Goal: Task Accomplishment & Management: Manage account settings

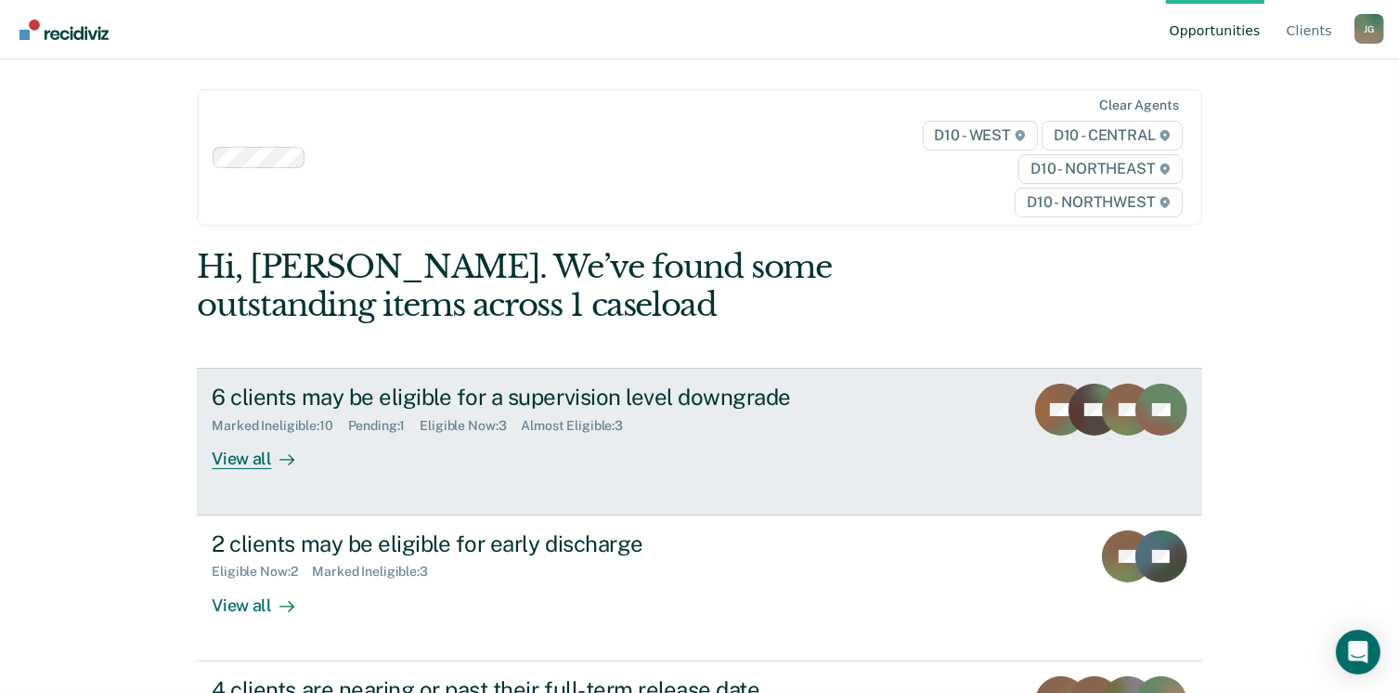
click at [221, 434] on div "View all" at bounding box center [264, 452] width 104 height 36
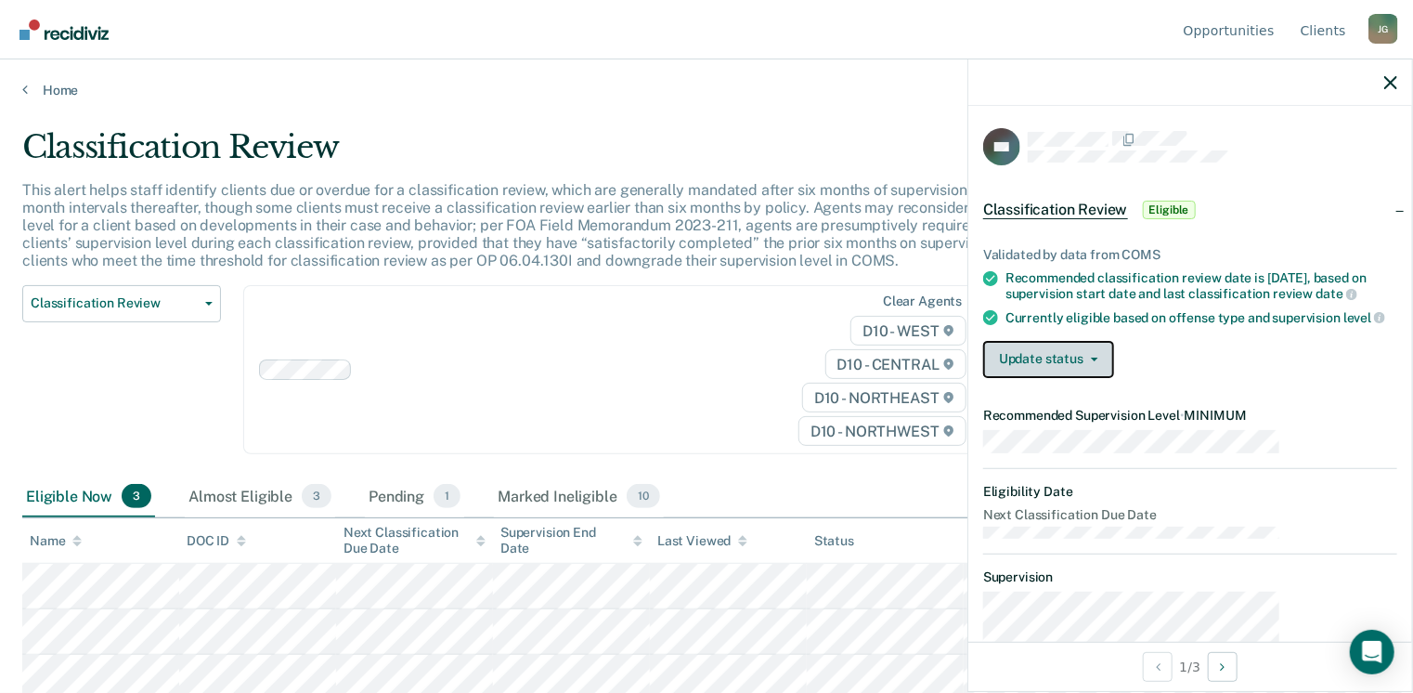
click at [1099, 358] on icon "button" at bounding box center [1094, 360] width 7 height 4
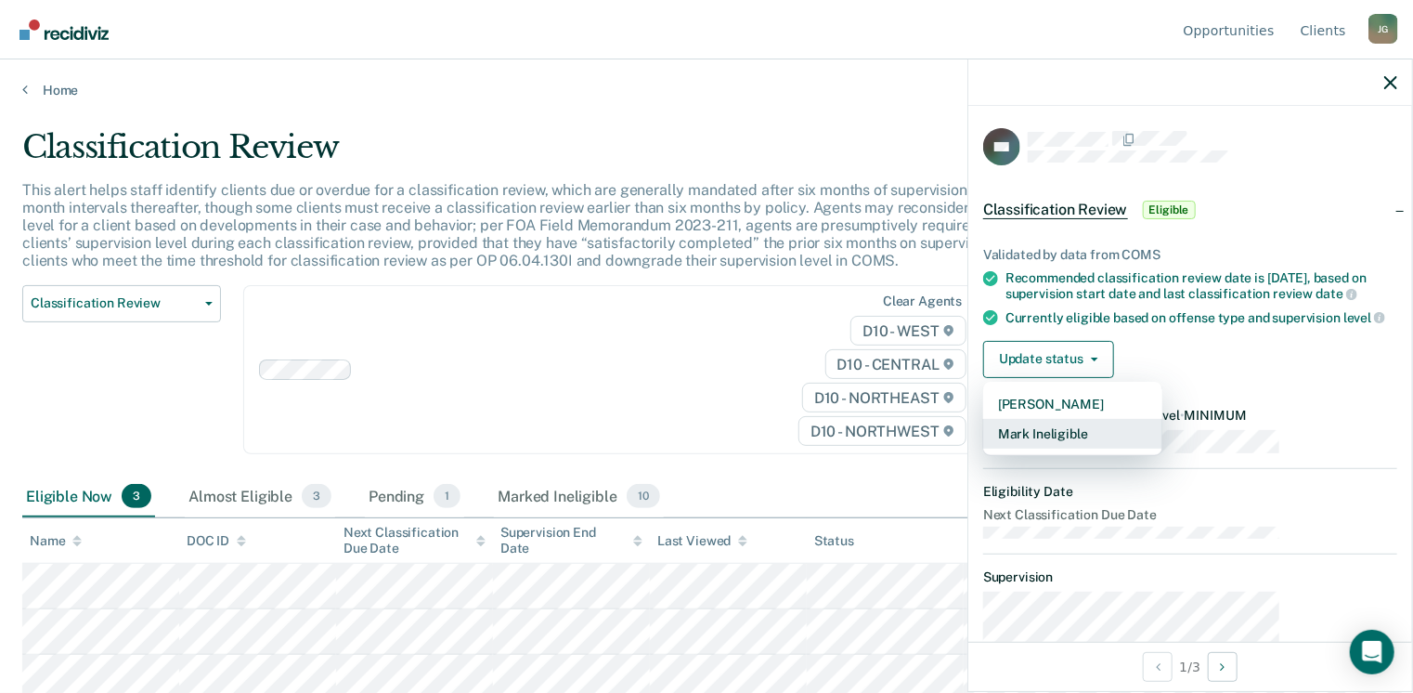
click at [1144, 419] on button "Mark Ineligible" at bounding box center [1072, 434] width 179 height 30
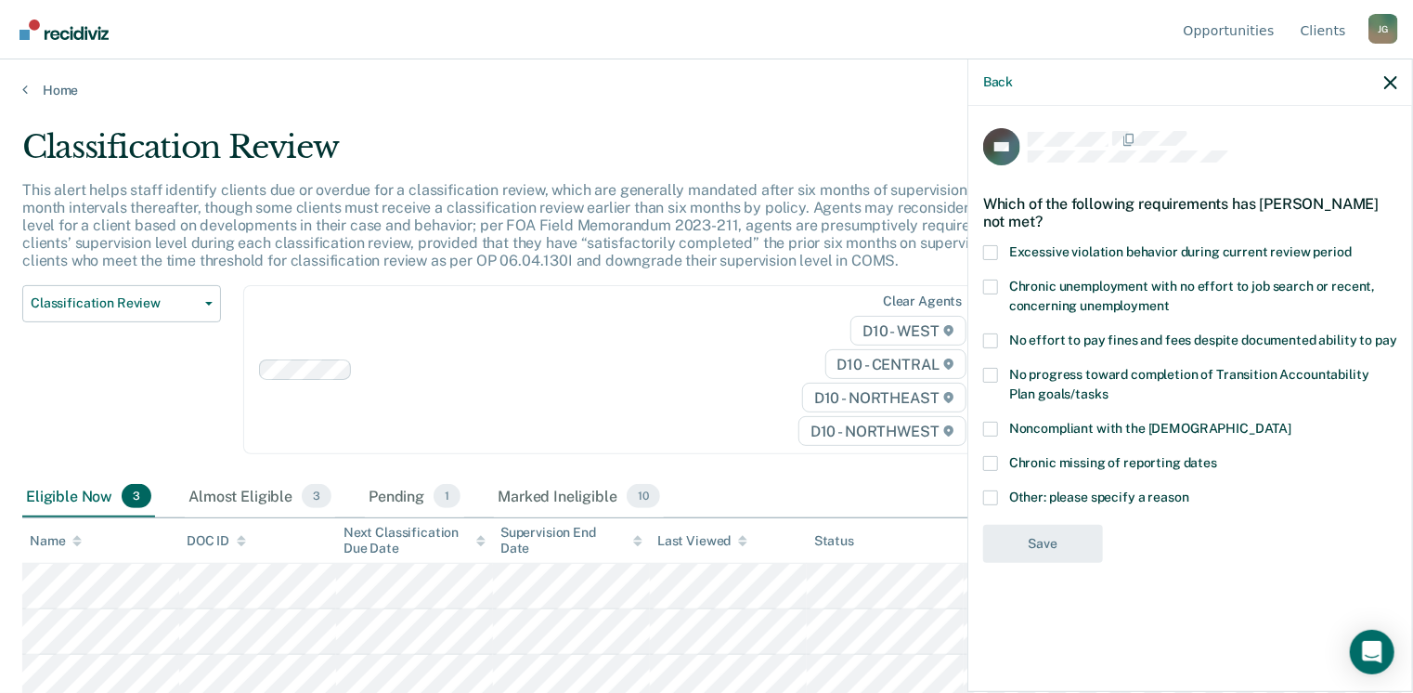
click at [998, 333] on span at bounding box center [990, 340] width 15 height 15
click at [1398, 333] on input "No effort to pay fines and fees despite documented ability to pay" at bounding box center [1398, 333] width 0 height 0
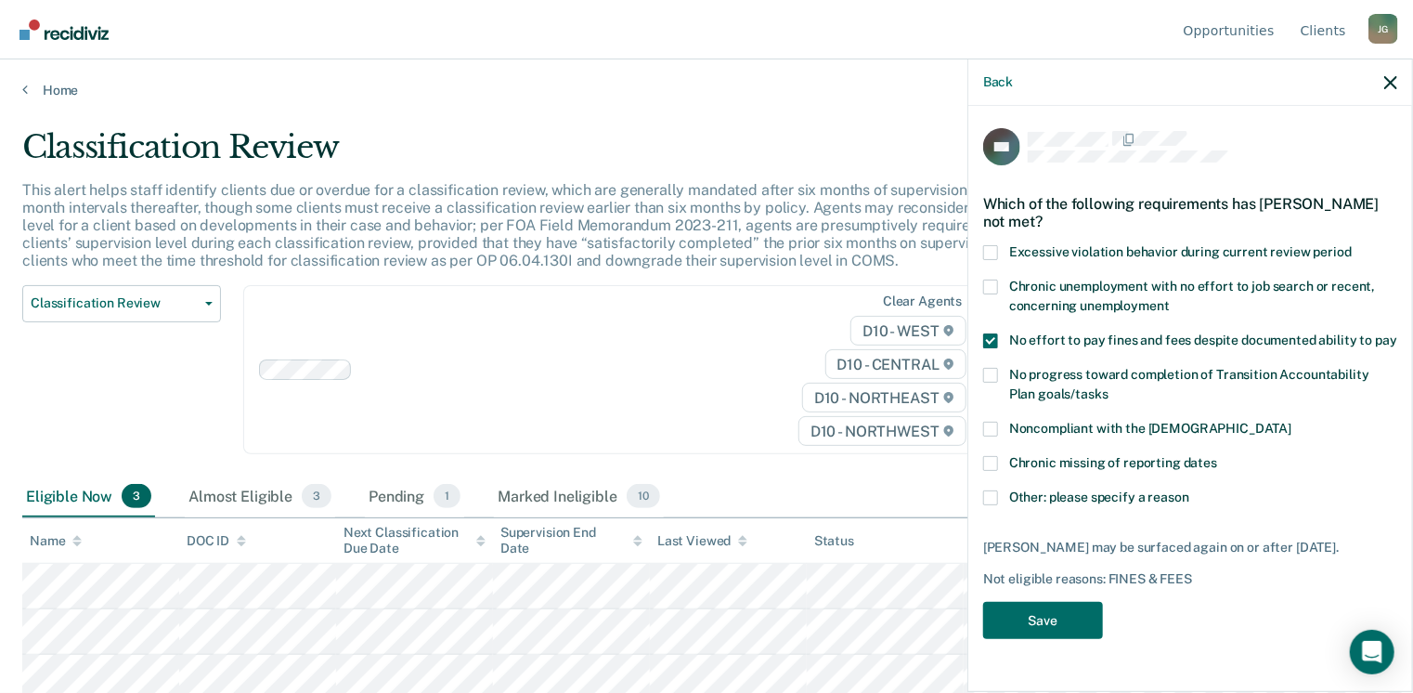
click at [1097, 490] on label "Other: please specify a reason" at bounding box center [1190, 500] width 414 height 20
click at [1190, 490] on input "Other: please specify a reason" at bounding box center [1190, 490] width 0 height 0
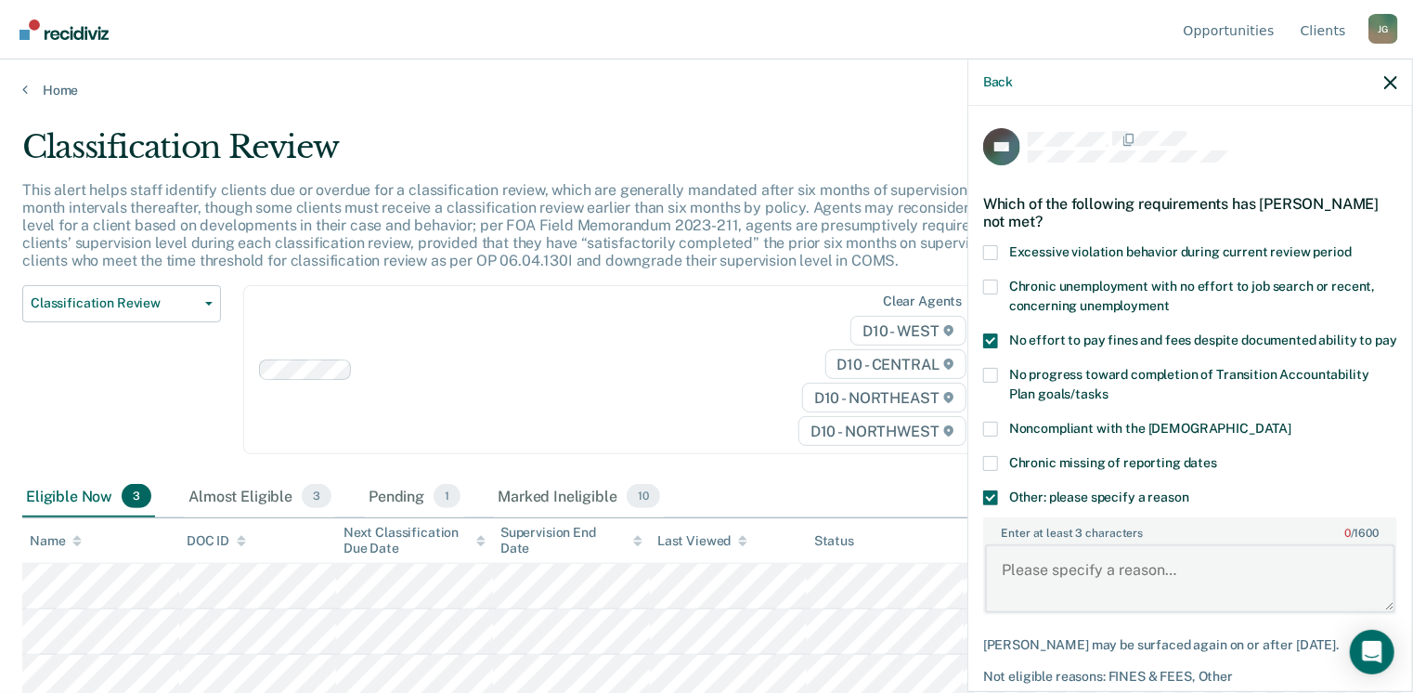
click at [1107, 544] on textarea "Enter at least 3 characters 0 / 1600" at bounding box center [1190, 578] width 410 height 69
type textarea "Needs housing"
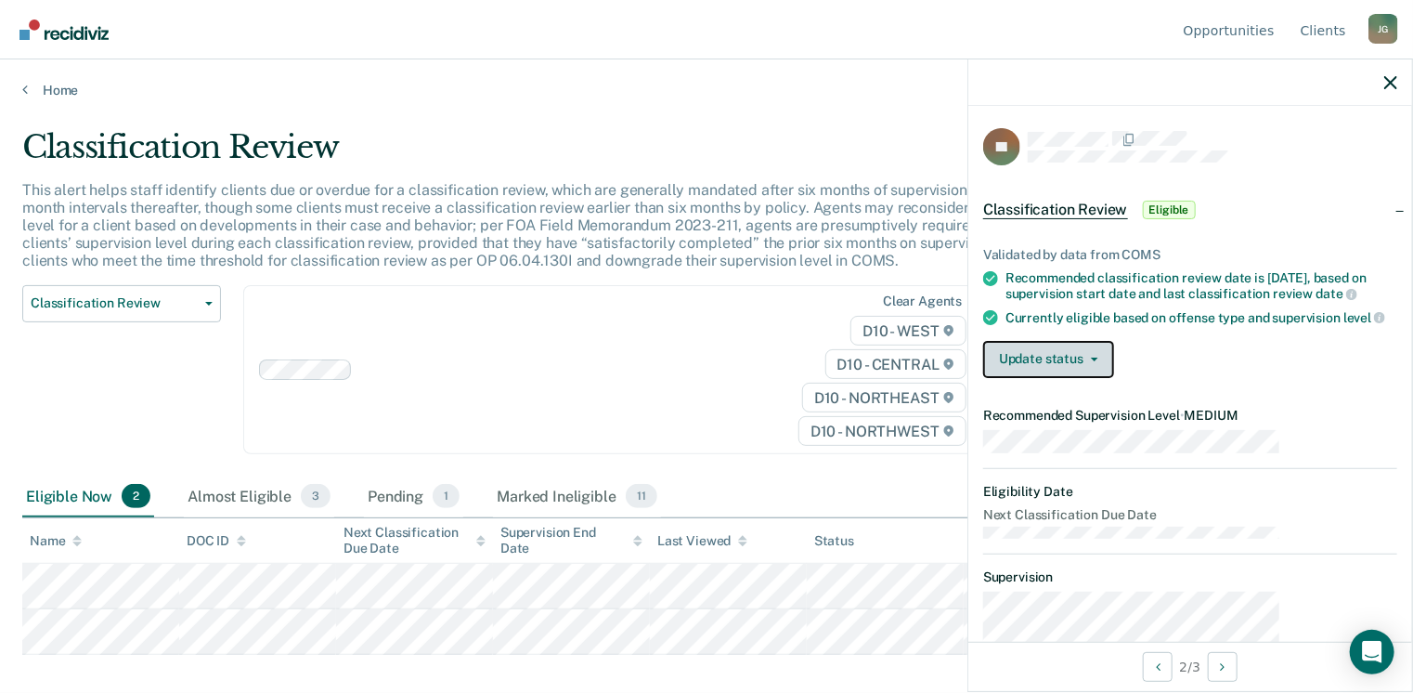
click at [1114, 341] on button "Update status" at bounding box center [1048, 359] width 131 height 37
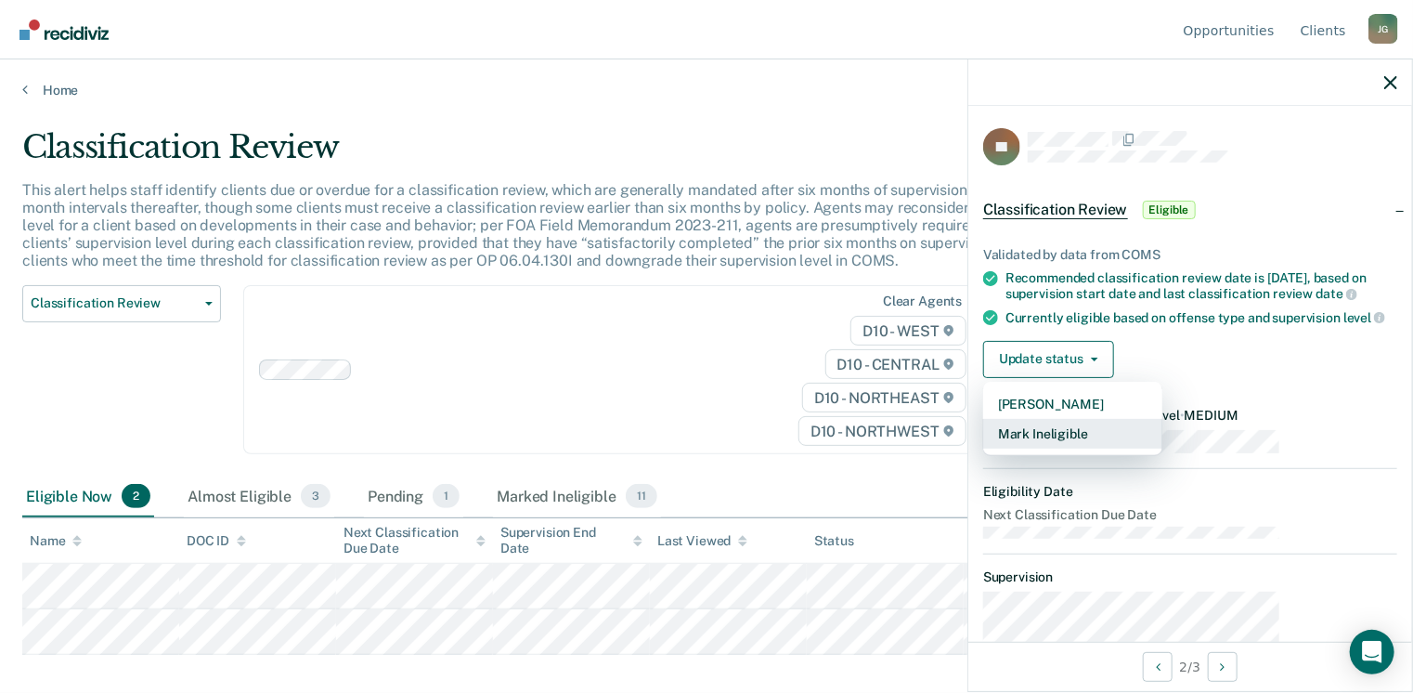
click at [1138, 419] on button "Mark Ineligible" at bounding box center [1072, 434] width 179 height 30
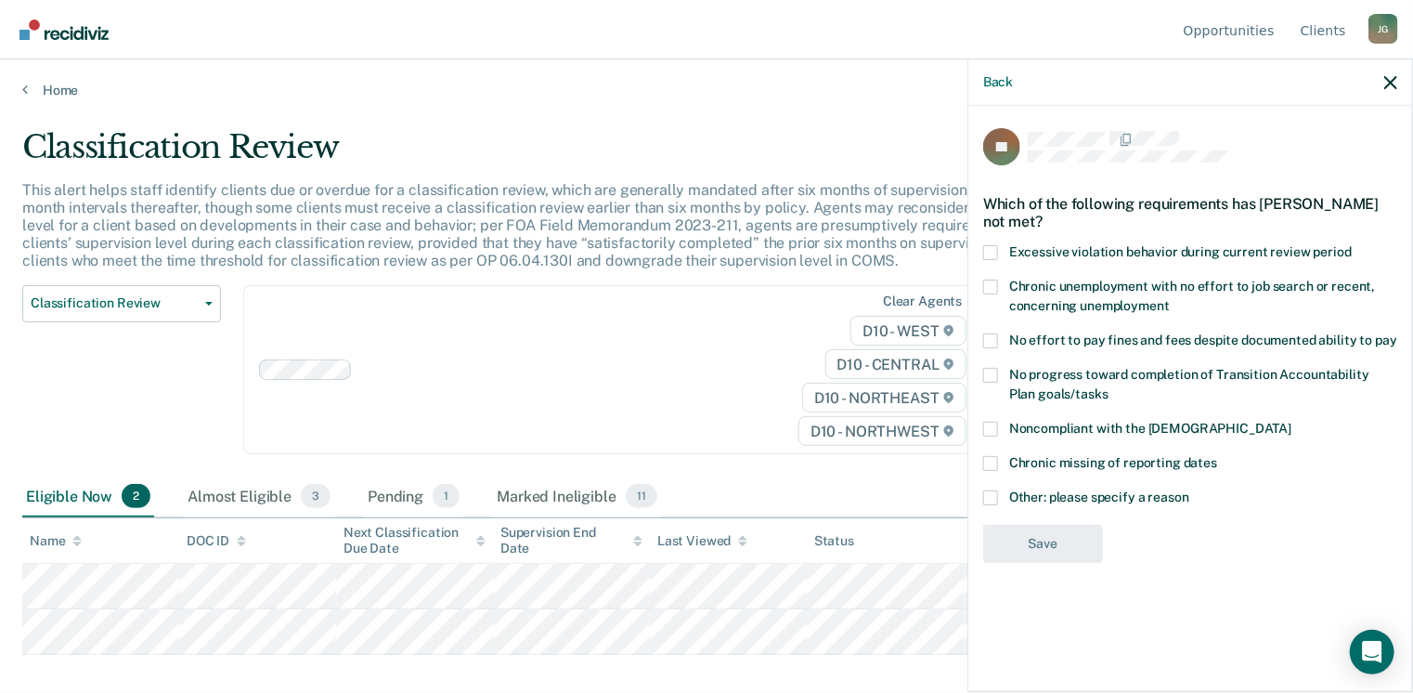
click at [998, 490] on span at bounding box center [990, 497] width 15 height 15
click at [1190, 490] on input "Other: please specify a reason" at bounding box center [1190, 490] width 0 height 0
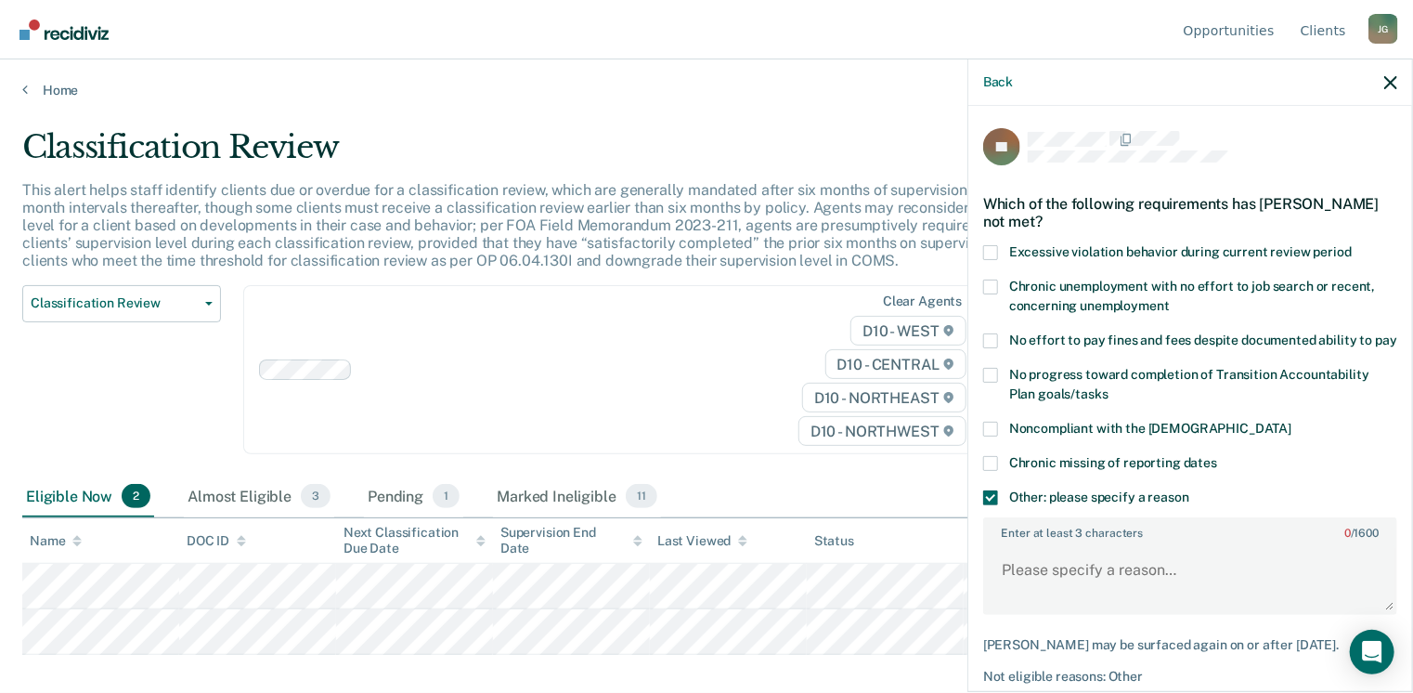
click at [998, 333] on span at bounding box center [990, 340] width 15 height 15
click at [1398, 333] on input "No effort to pay fines and fees despite documented ability to pay" at bounding box center [1398, 333] width 0 height 0
click at [1130, 544] on textarea "Enter at least 3 characters 0 / 1600" at bounding box center [1190, 578] width 410 height 69
type textarea "D 47"
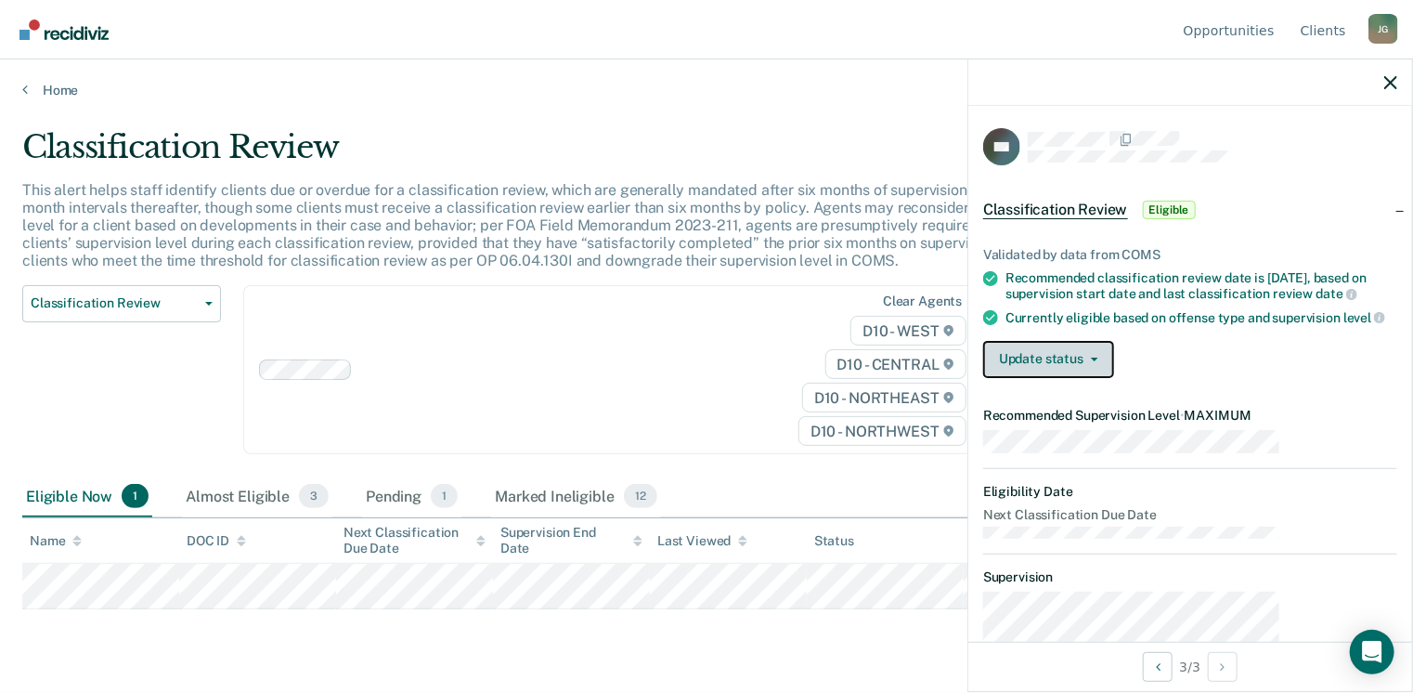
click at [1114, 341] on button "Update status" at bounding box center [1048, 359] width 131 height 37
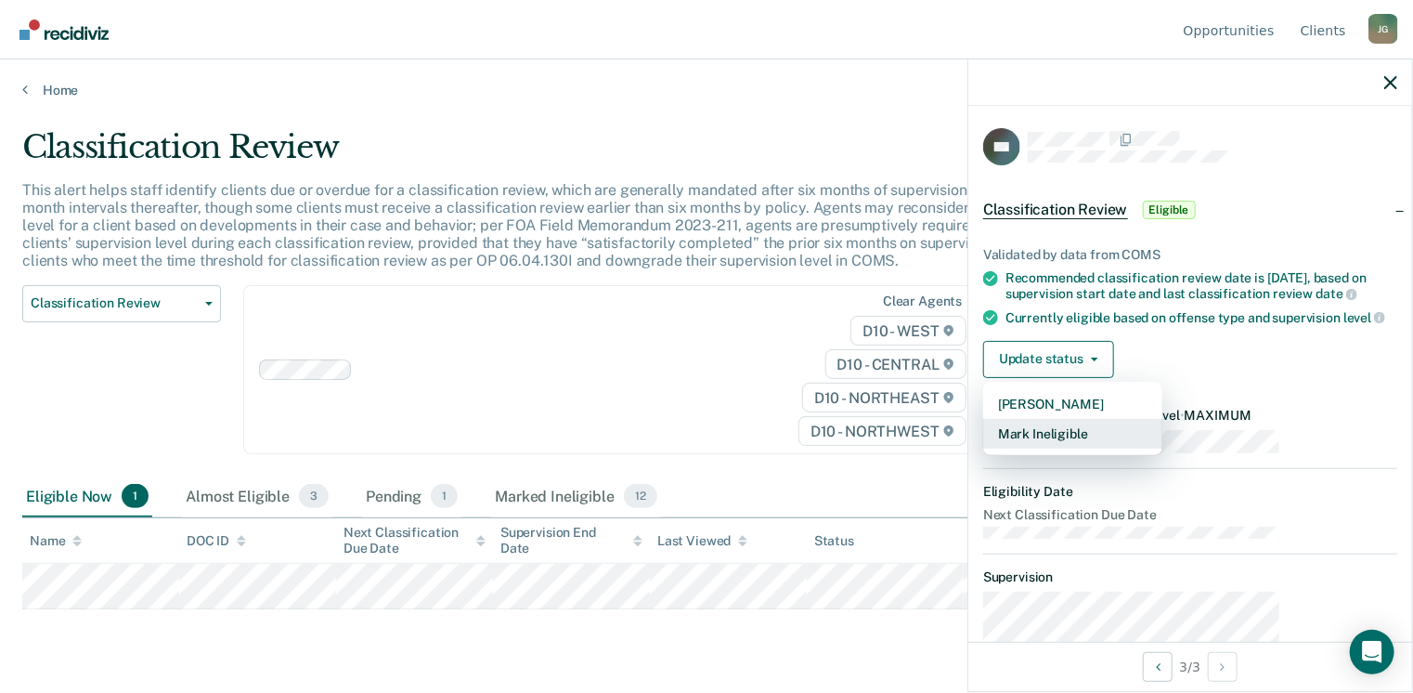
click at [1141, 419] on button "Mark Ineligible" at bounding box center [1072, 434] width 179 height 30
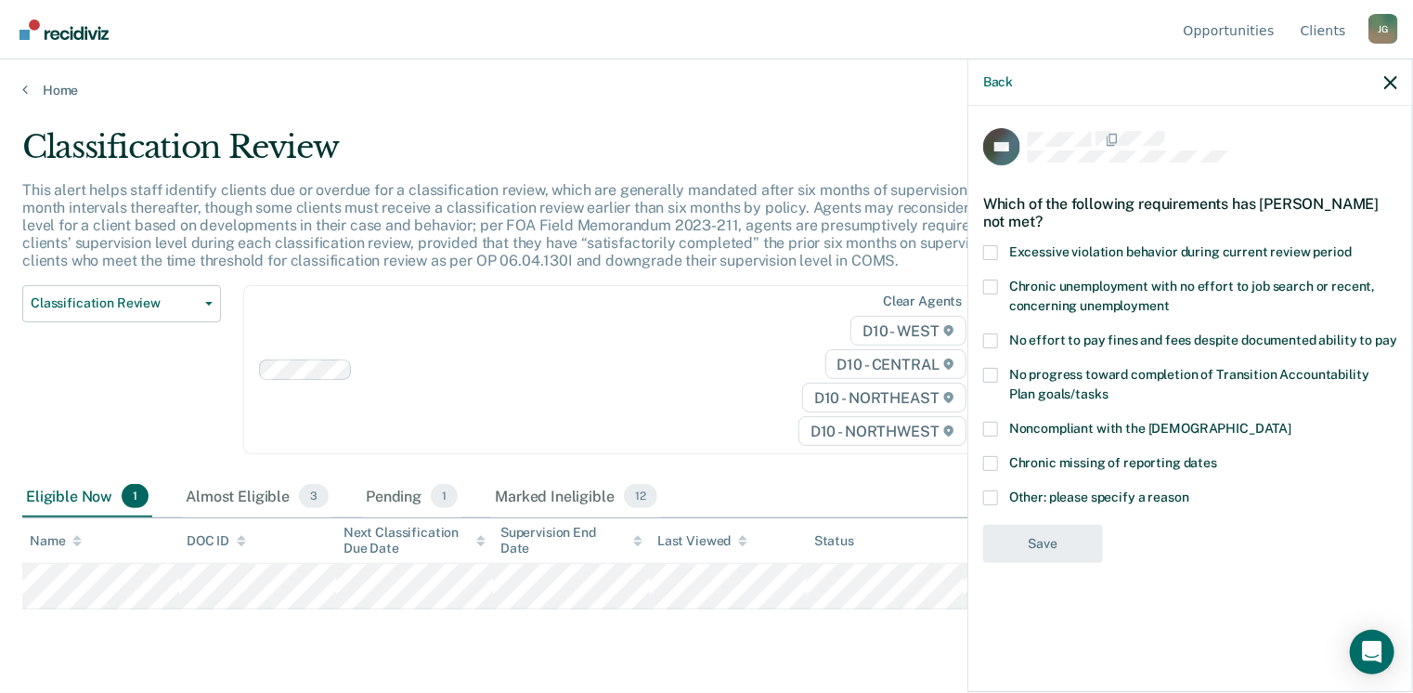
click at [998, 490] on span at bounding box center [990, 497] width 15 height 15
click at [1190, 490] on input "Other: please specify a reason" at bounding box center [1190, 490] width 0 height 0
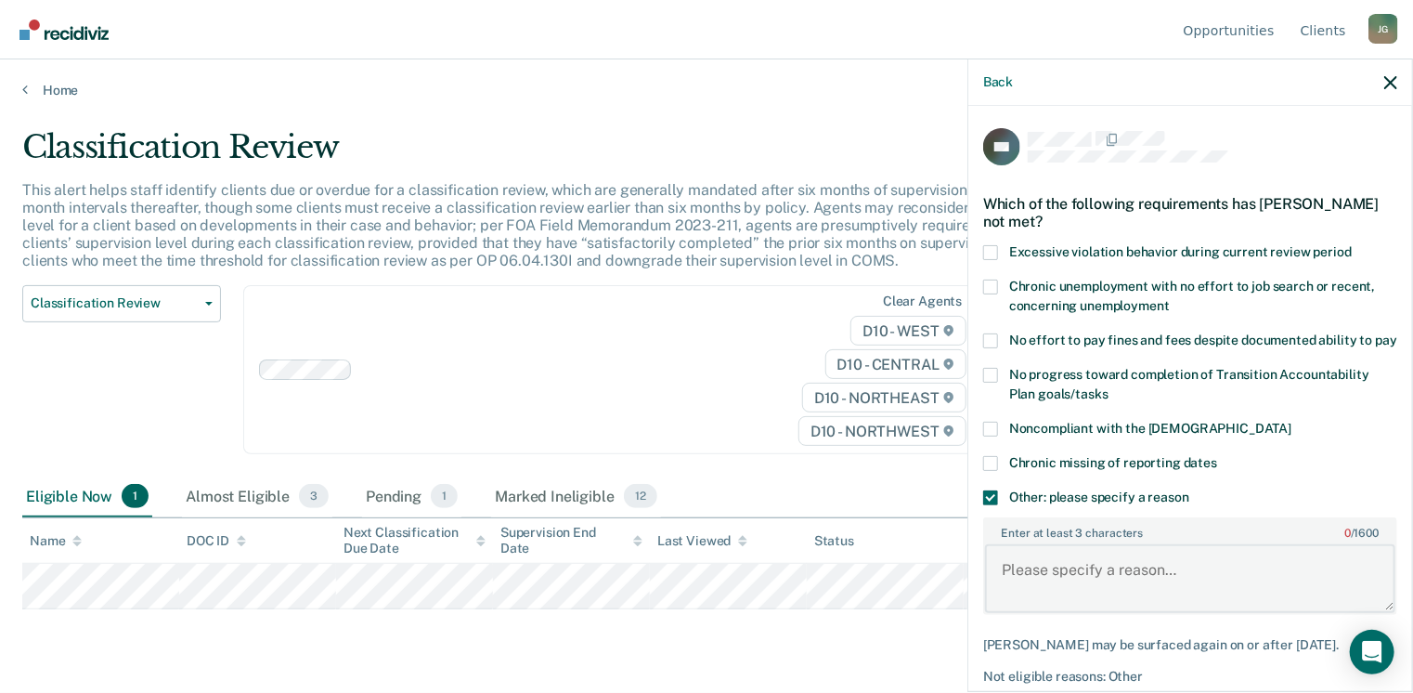
click at [1114, 544] on textarea "Enter at least 3 characters 0 / 1600" at bounding box center [1190, 578] width 410 height 69
type textarea "D 47"
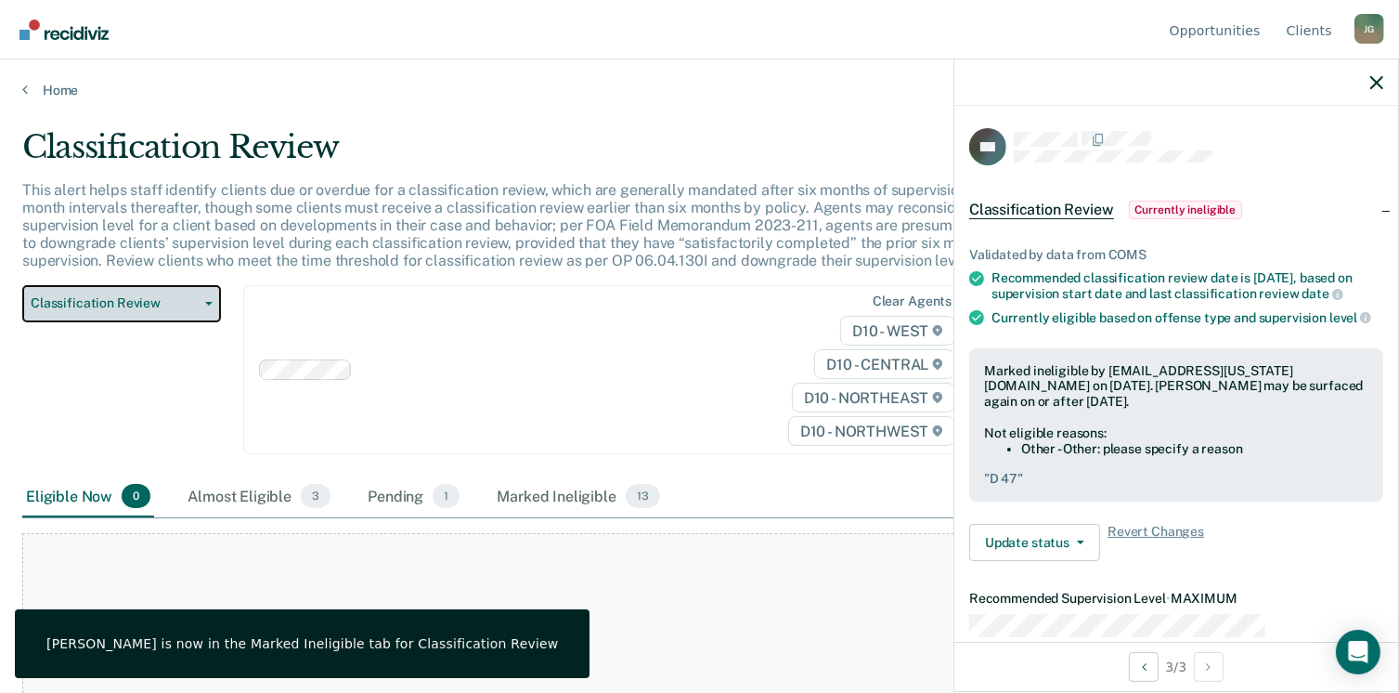
click at [192, 285] on button "Classification Review" at bounding box center [121, 303] width 199 height 37
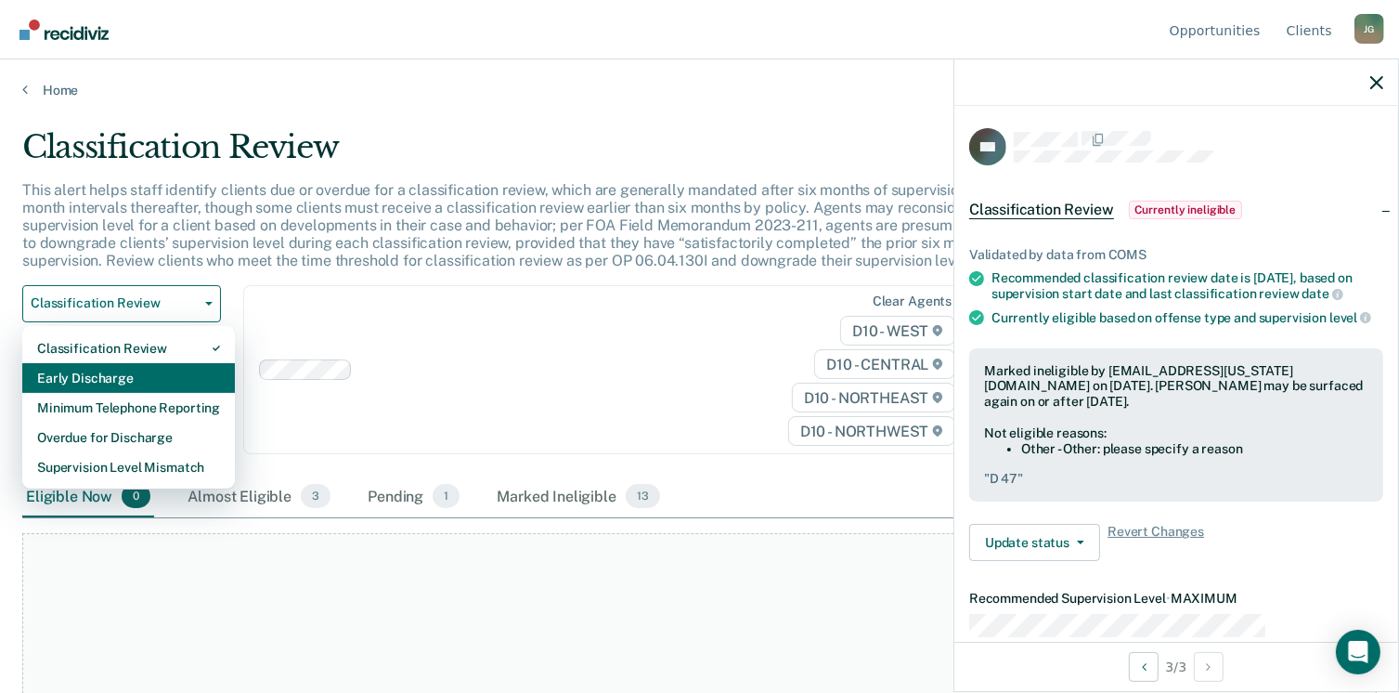
click at [103, 363] on div "Early Discharge" at bounding box center [128, 378] width 183 height 30
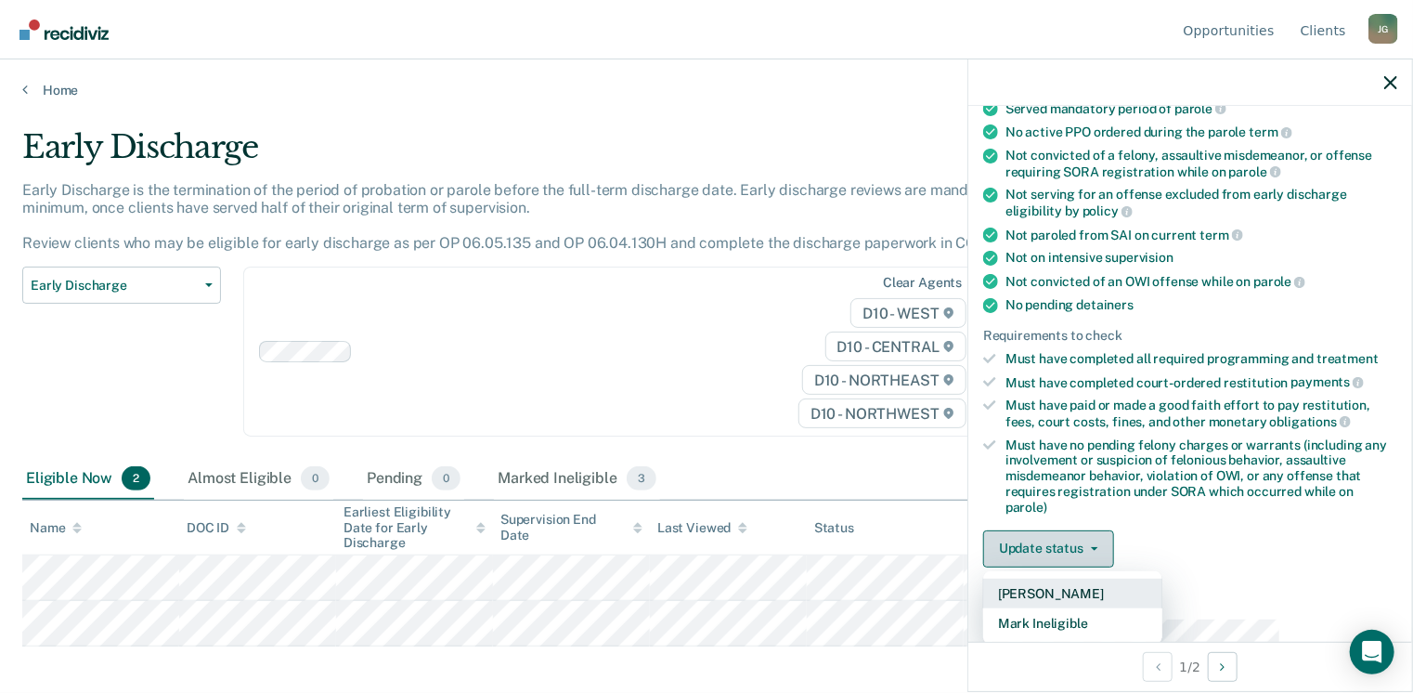
scroll to position [219, 0]
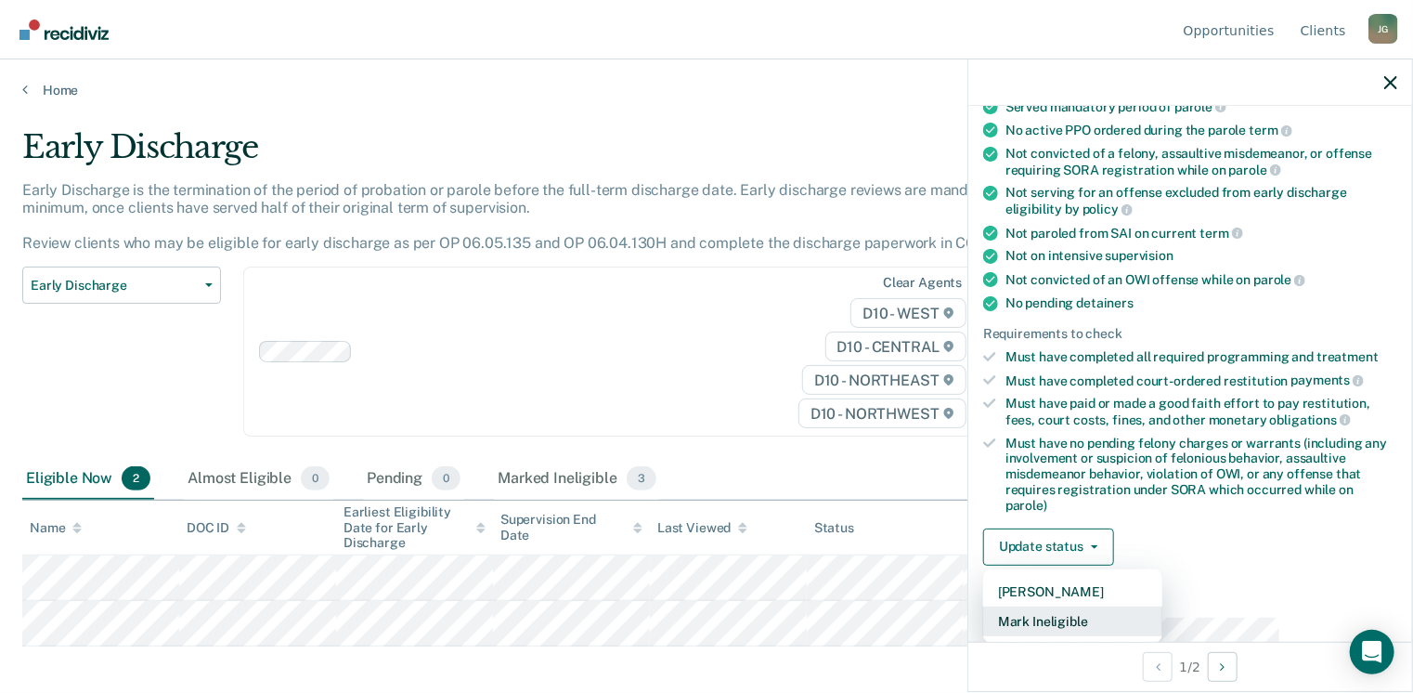
click at [1158, 606] on button "Mark Ineligible" at bounding box center [1072, 621] width 179 height 30
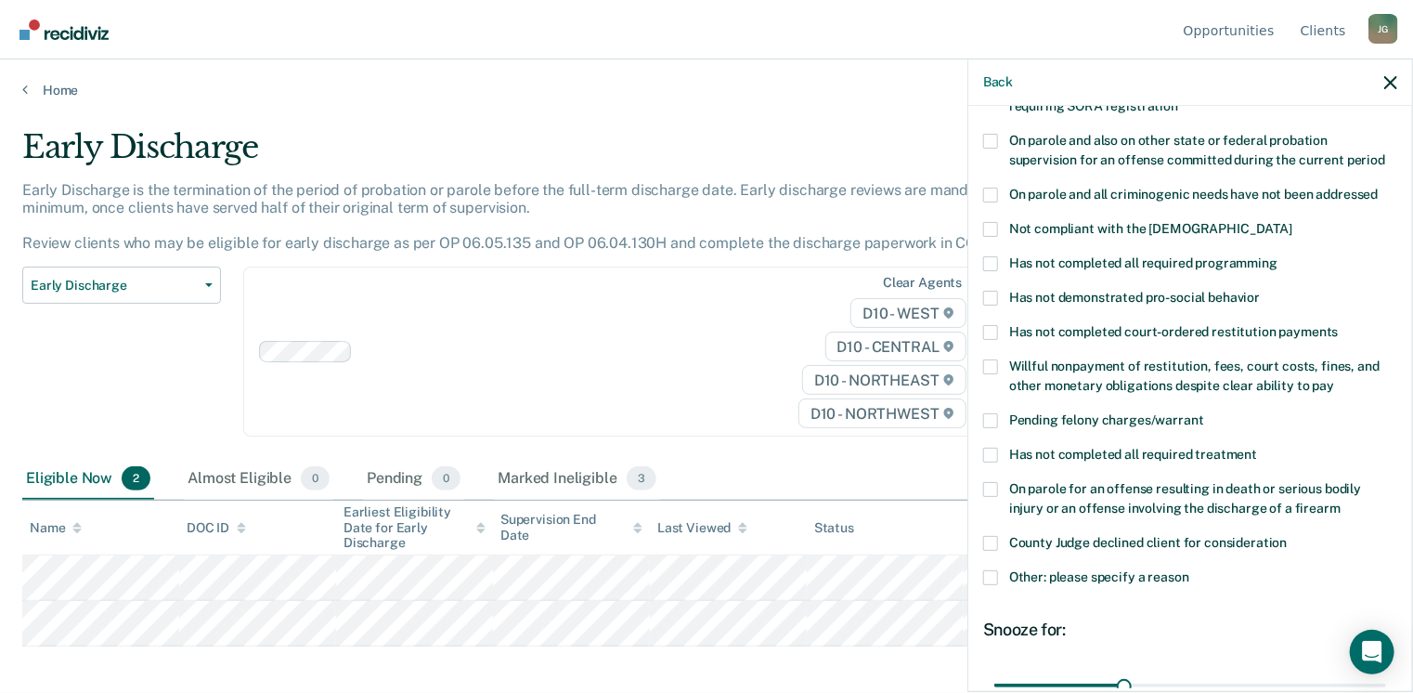
click at [998, 256] on span at bounding box center [990, 263] width 15 height 15
click at [1278, 256] on input "Has not completed all required programming" at bounding box center [1278, 256] width 0 height 0
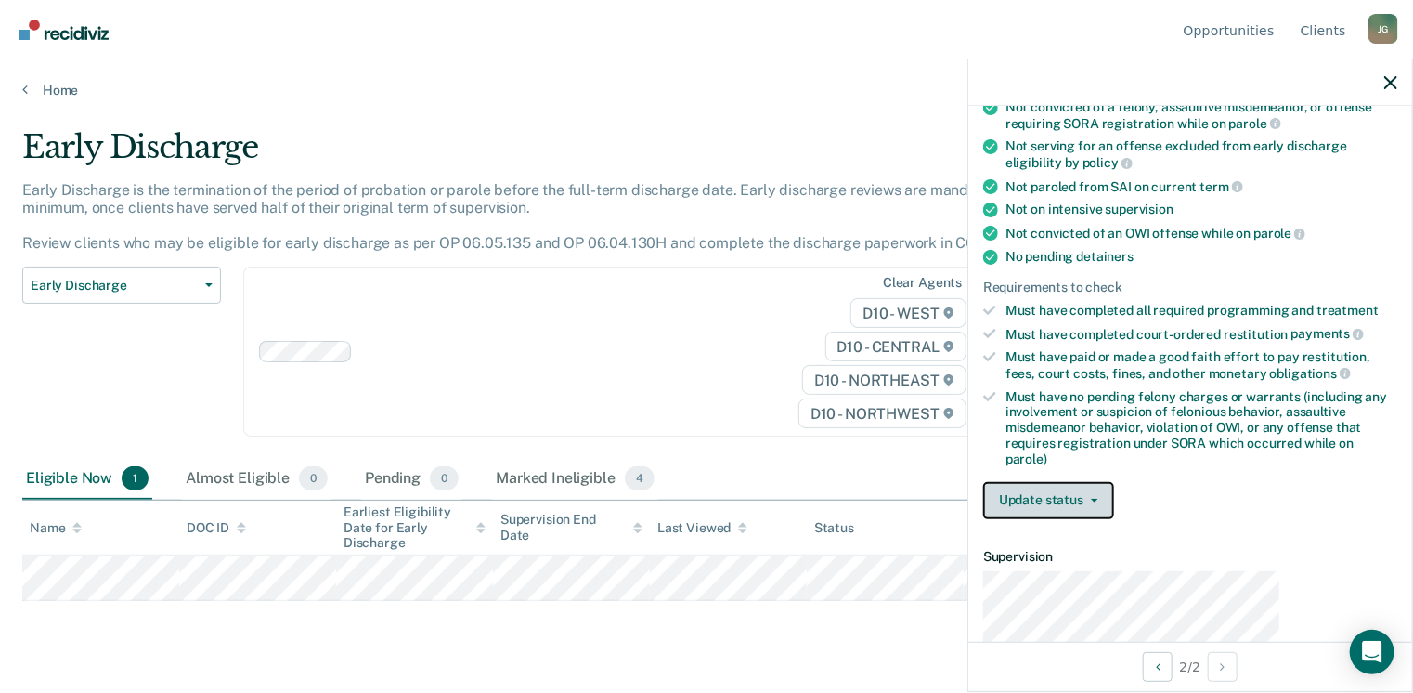
click at [1114, 482] on button "Update status" at bounding box center [1048, 500] width 131 height 37
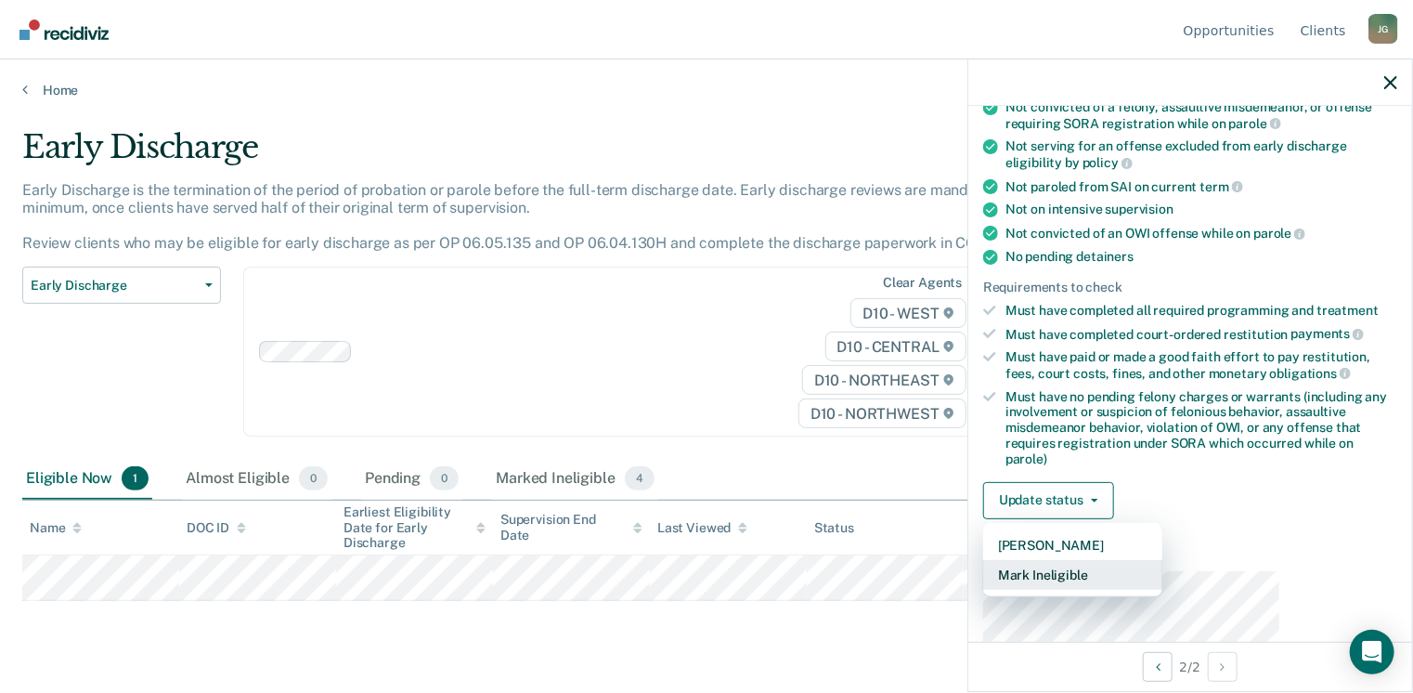
click at [1138, 560] on button "Mark Ineligible" at bounding box center [1072, 575] width 179 height 30
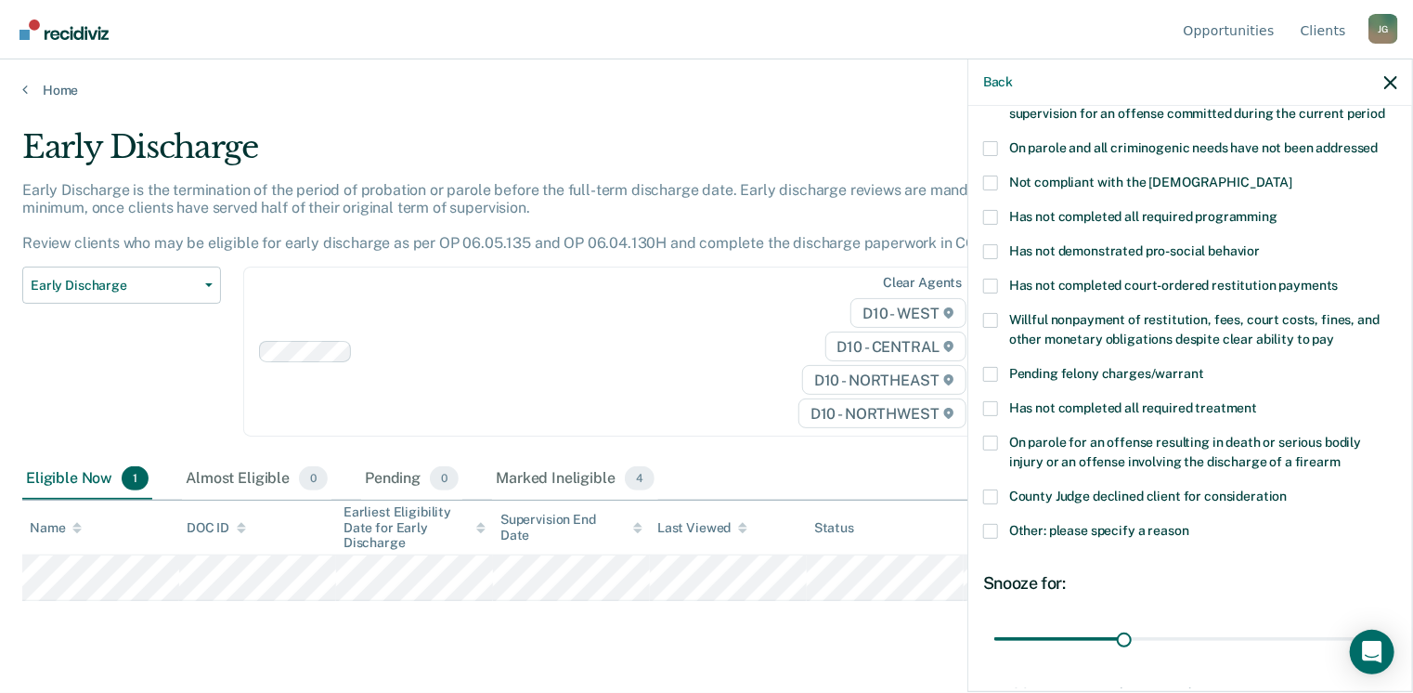
click at [998, 524] on span at bounding box center [990, 531] width 15 height 15
click at [1190, 524] on input "Other: please specify a reason" at bounding box center [1190, 524] width 0 height 0
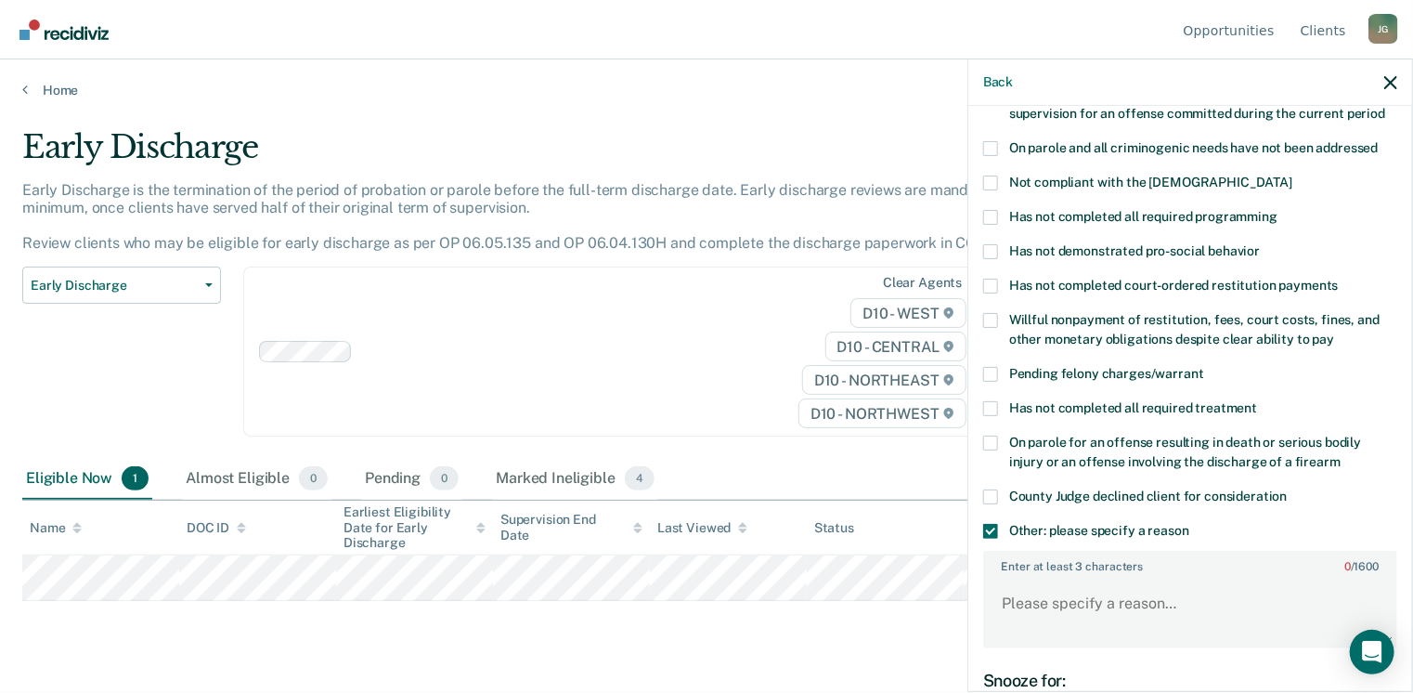
click at [1215, 578] on textarea "Enter at least 3 characters 0 / 1600" at bounding box center [1190, 612] width 410 height 69
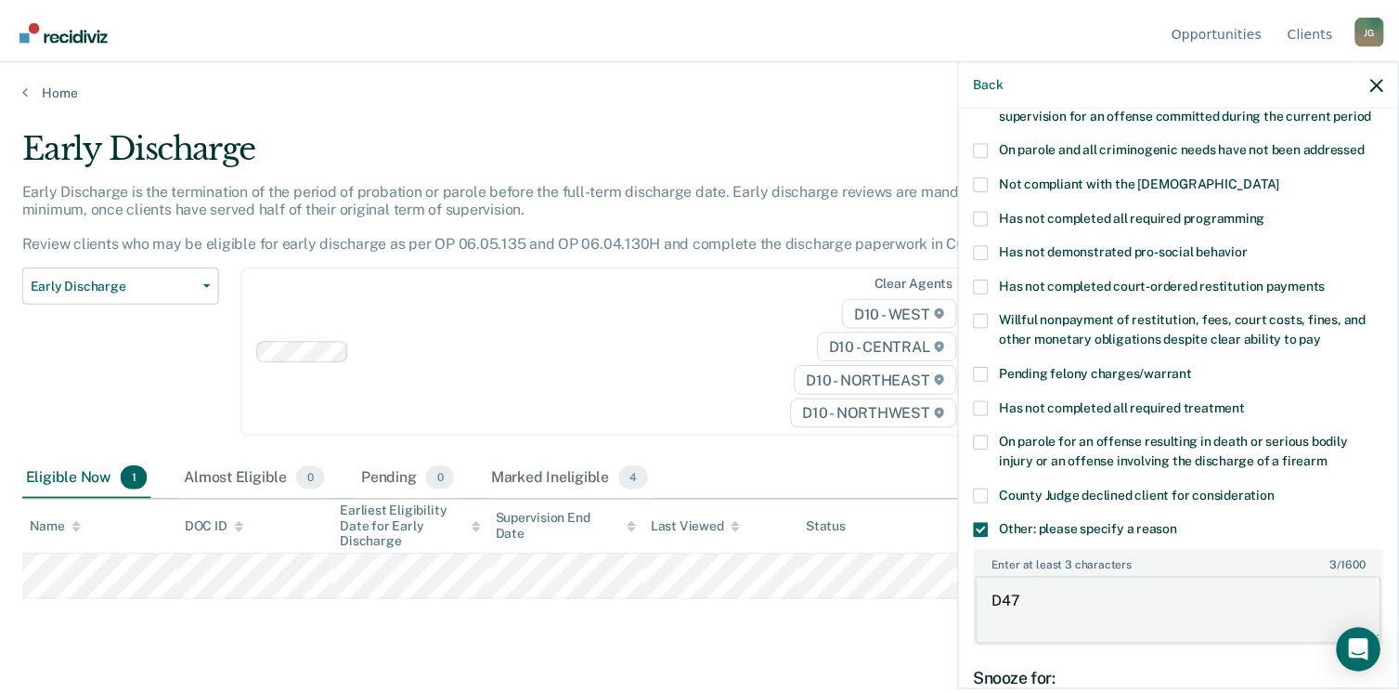
scroll to position [338, 0]
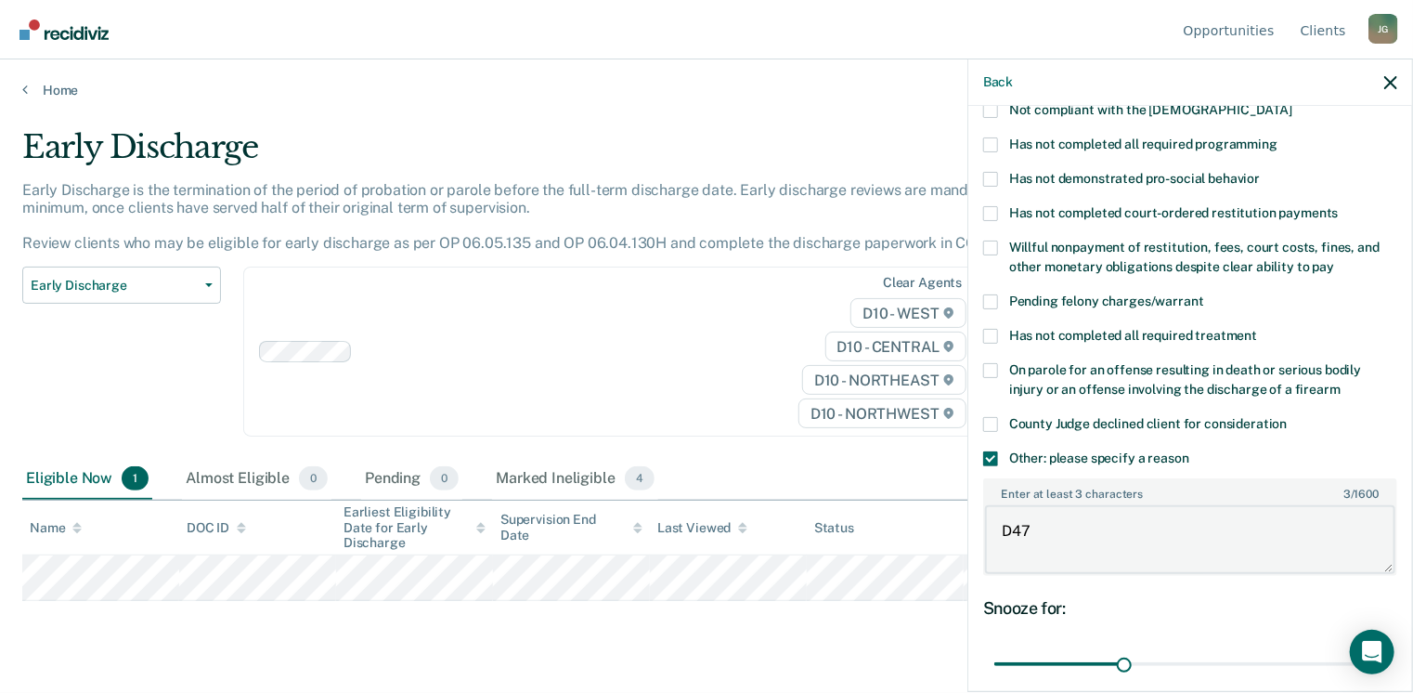
type textarea "D47"
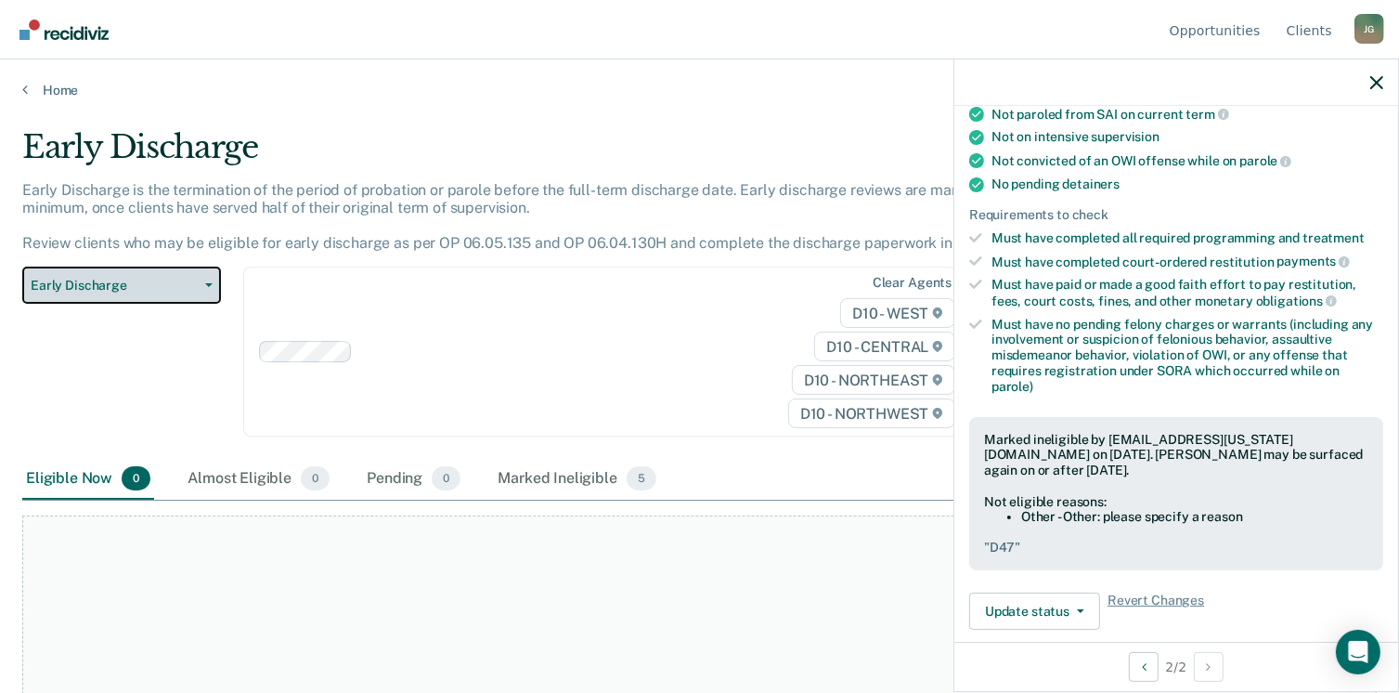
click at [205, 283] on icon "button" at bounding box center [208, 285] width 7 height 4
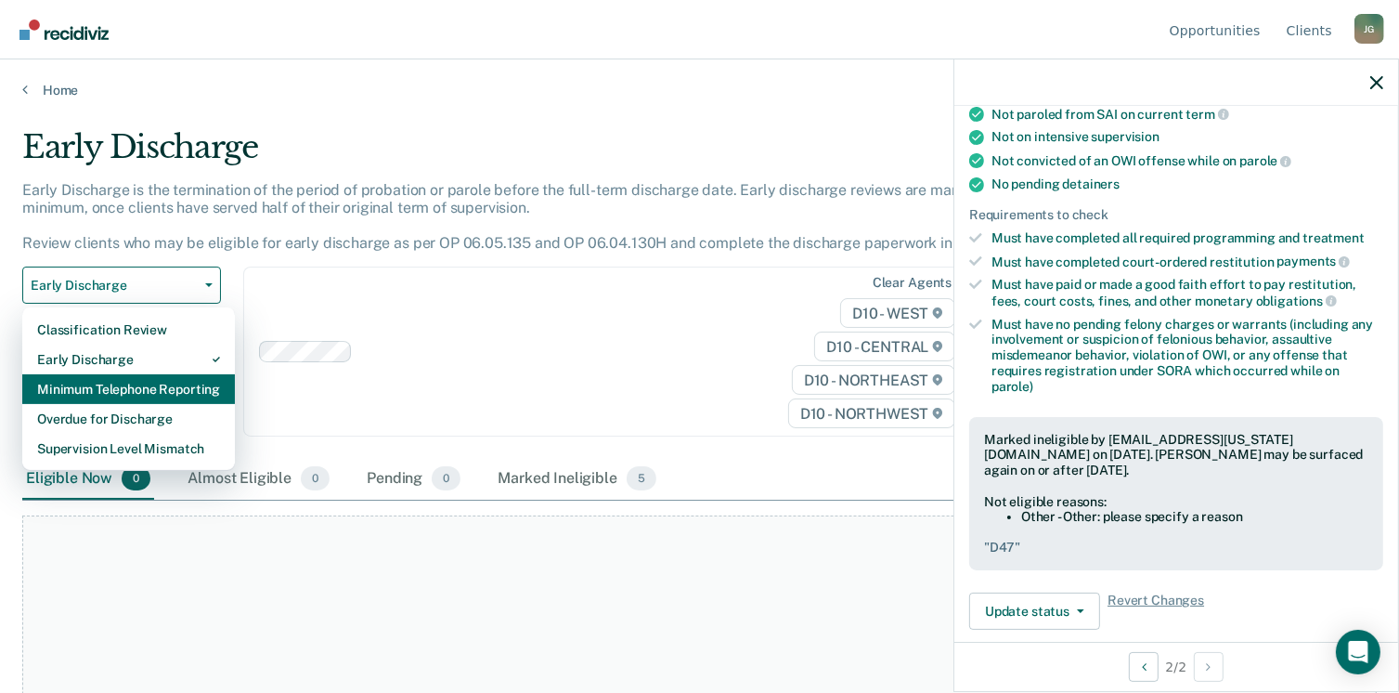
click at [152, 374] on div "Minimum Telephone Reporting" at bounding box center [128, 389] width 183 height 30
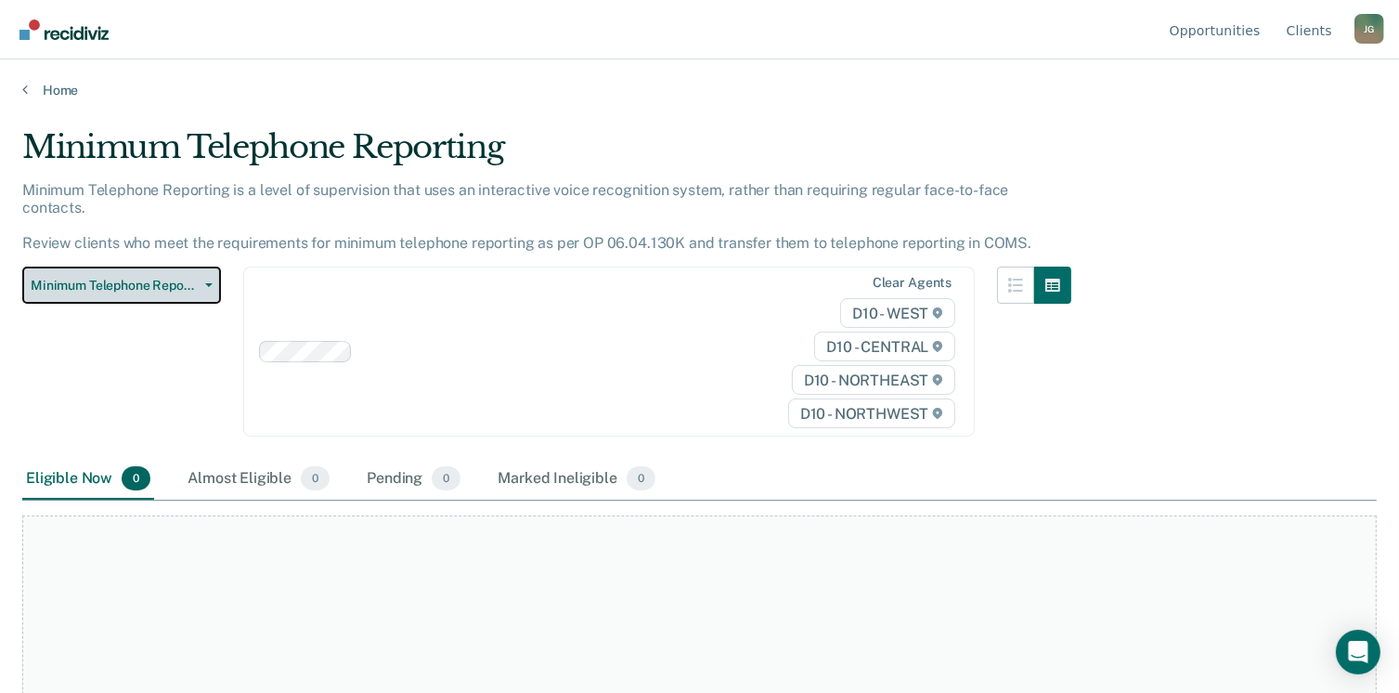
click at [199, 267] on button "Minimum Telephone Reporting" at bounding box center [121, 285] width 199 height 37
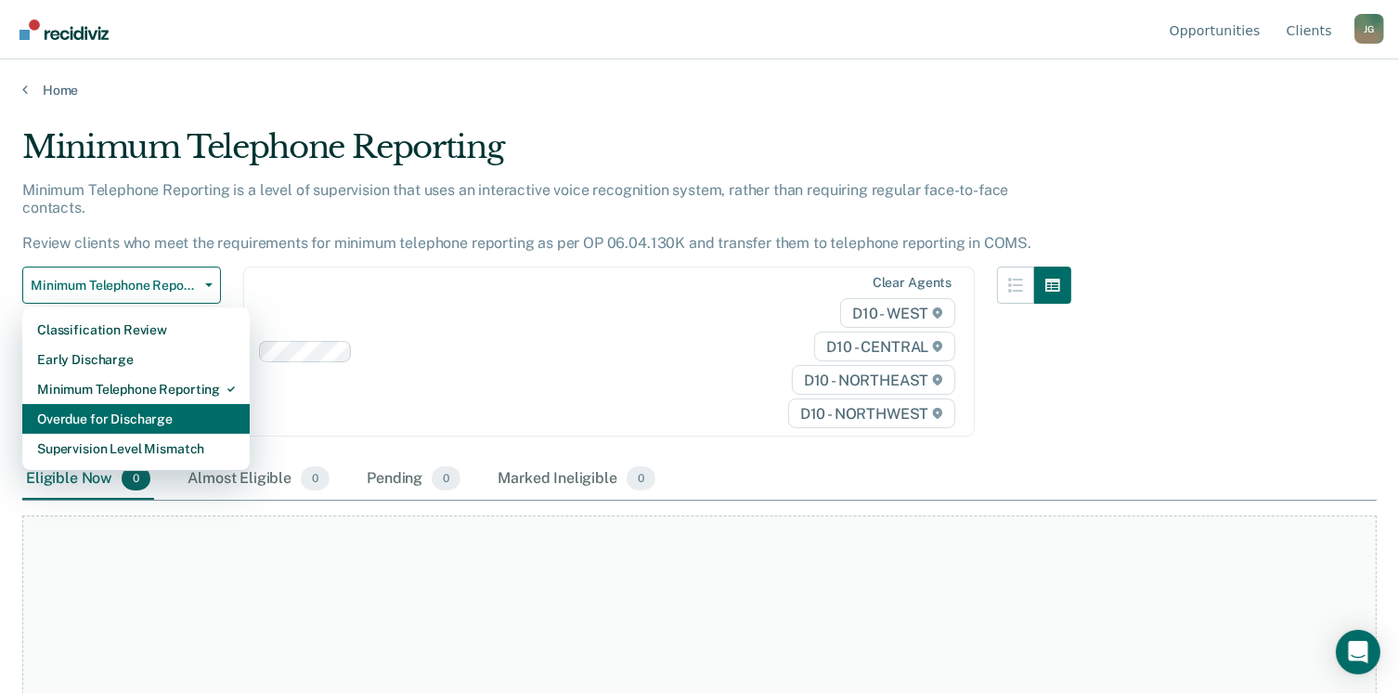
click at [130, 404] on div "Overdue for Discharge" at bounding box center [136, 419] width 198 height 30
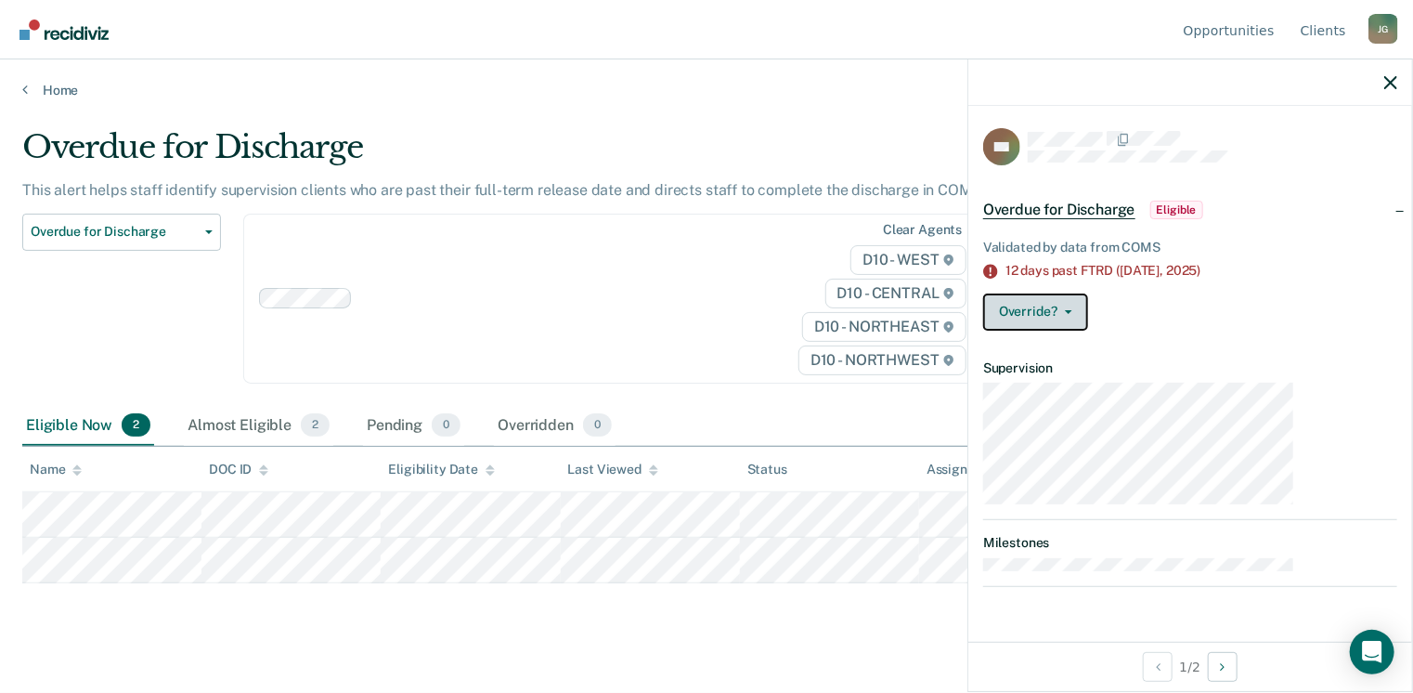
click at [1088, 293] on button "Override?" at bounding box center [1035, 311] width 105 height 37
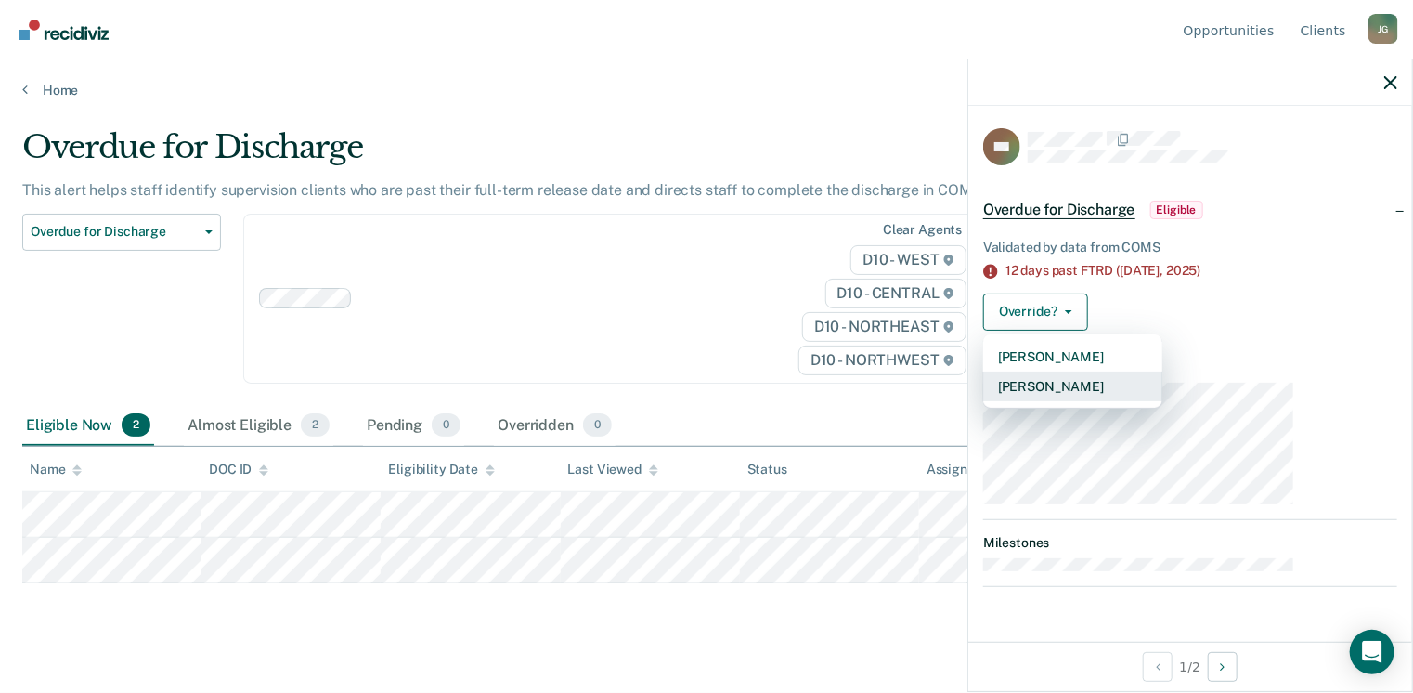
click at [1142, 371] on button "[PERSON_NAME]" at bounding box center [1072, 386] width 179 height 30
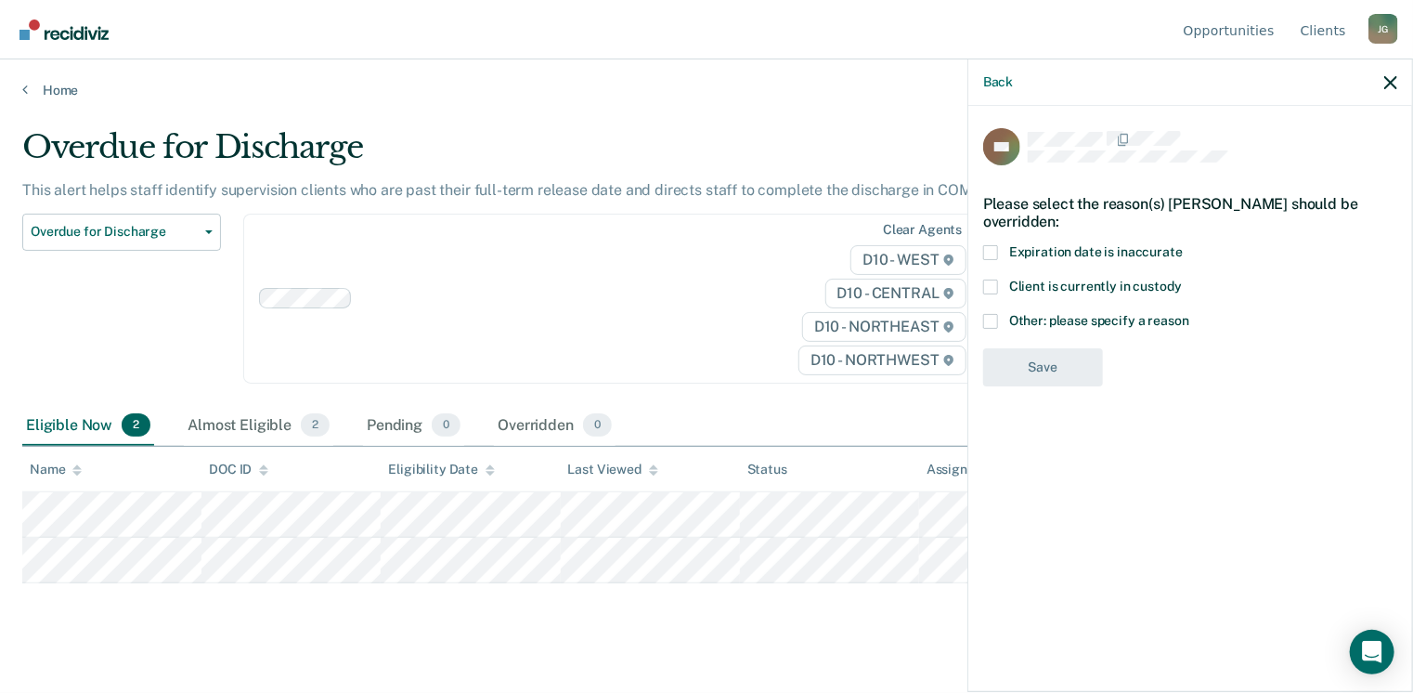
click at [1103, 314] on label "Other: please specify a reason" at bounding box center [1190, 324] width 414 height 20
click at [1190, 314] on input "Other: please specify a reason" at bounding box center [1190, 314] width 0 height 0
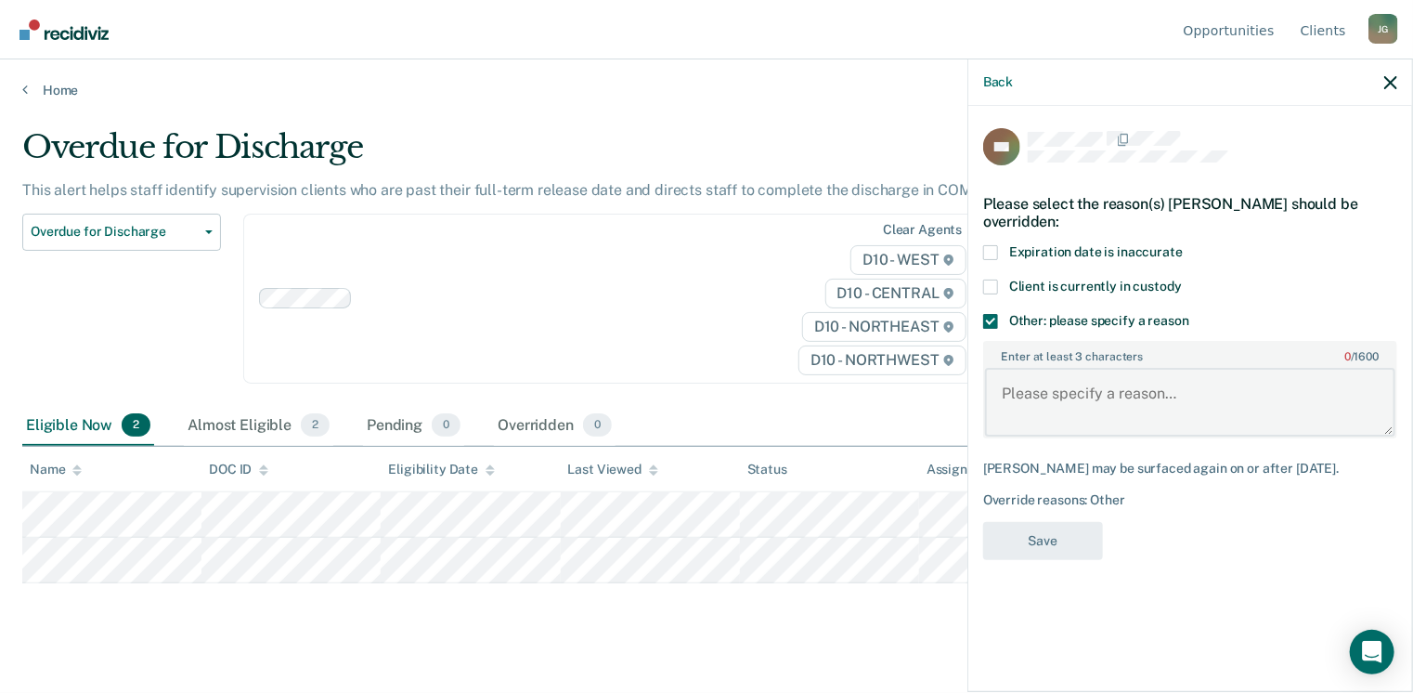
click at [1114, 368] on textarea "Enter at least 3 characters 0 / 1600" at bounding box center [1190, 402] width 410 height 69
type textarea "Extended due to recent Violation"
click at [1103, 522] on button "Save" at bounding box center [1043, 541] width 120 height 38
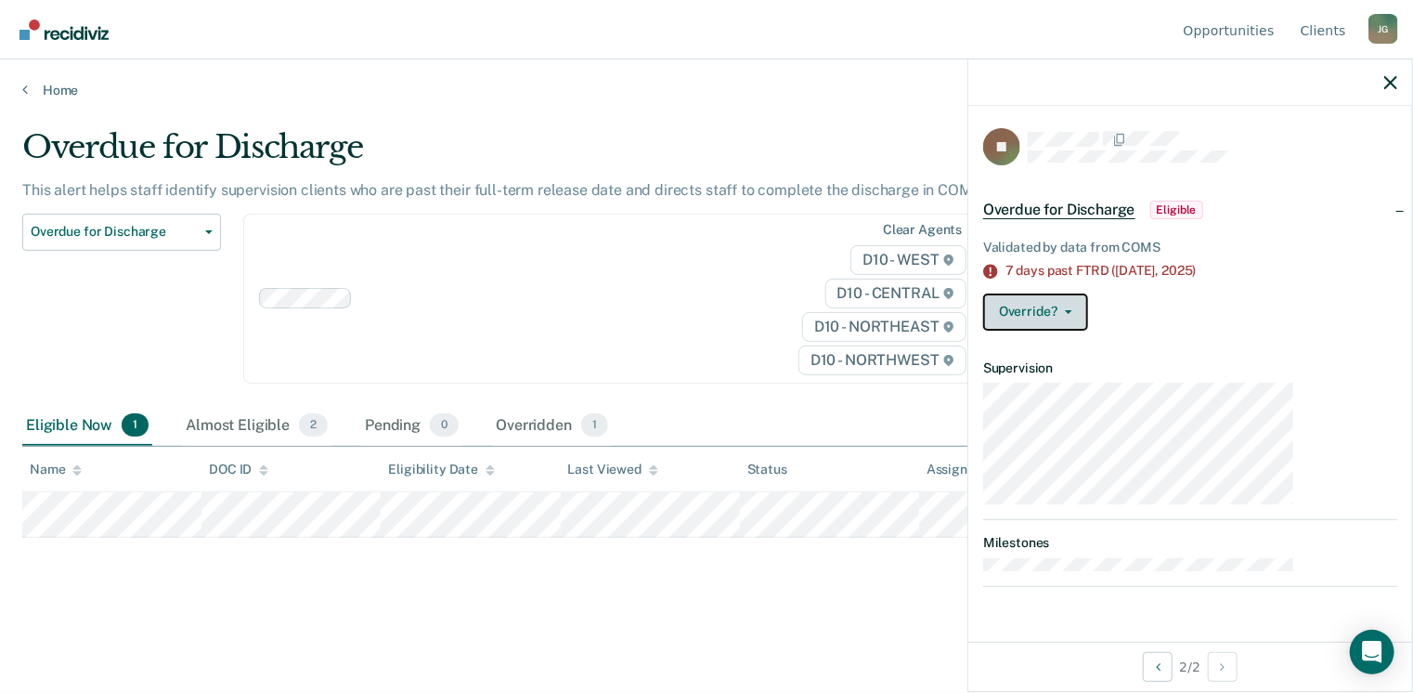
click at [1088, 293] on button "Override?" at bounding box center [1035, 311] width 105 height 37
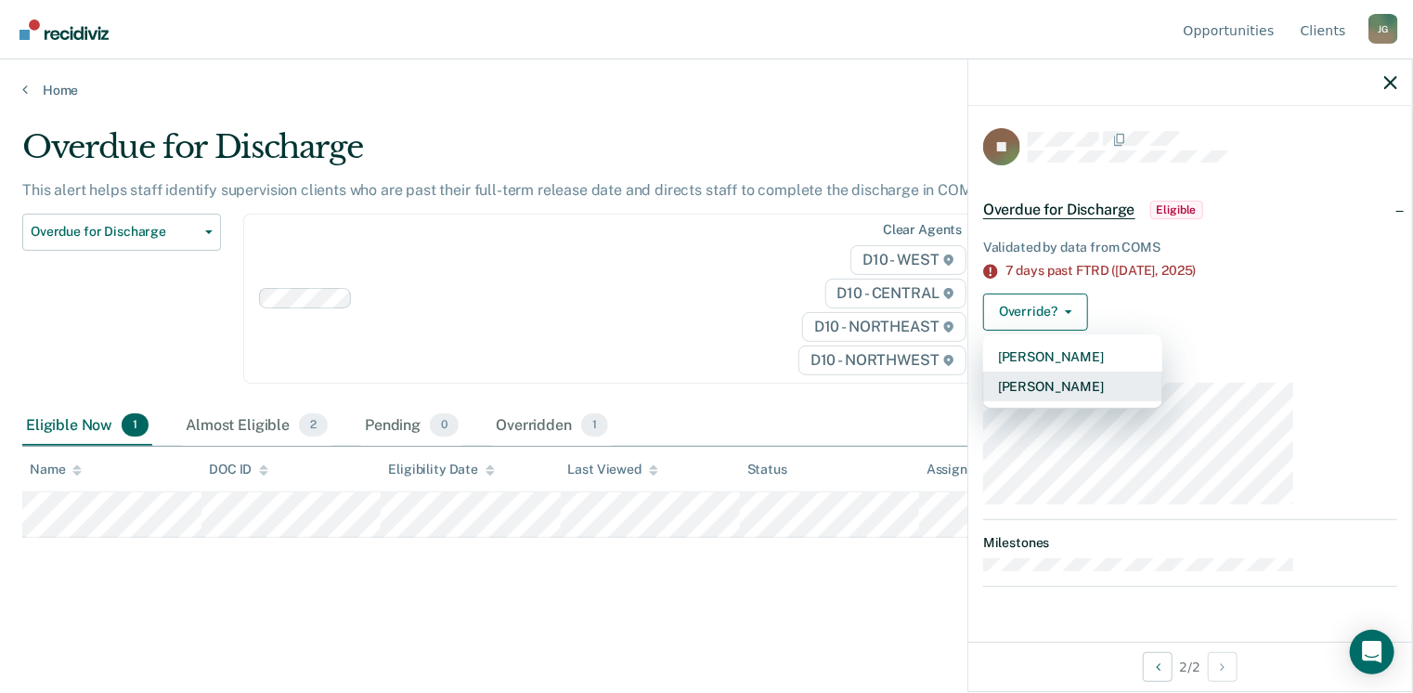
click at [1146, 371] on button "[PERSON_NAME]" at bounding box center [1072, 386] width 179 height 30
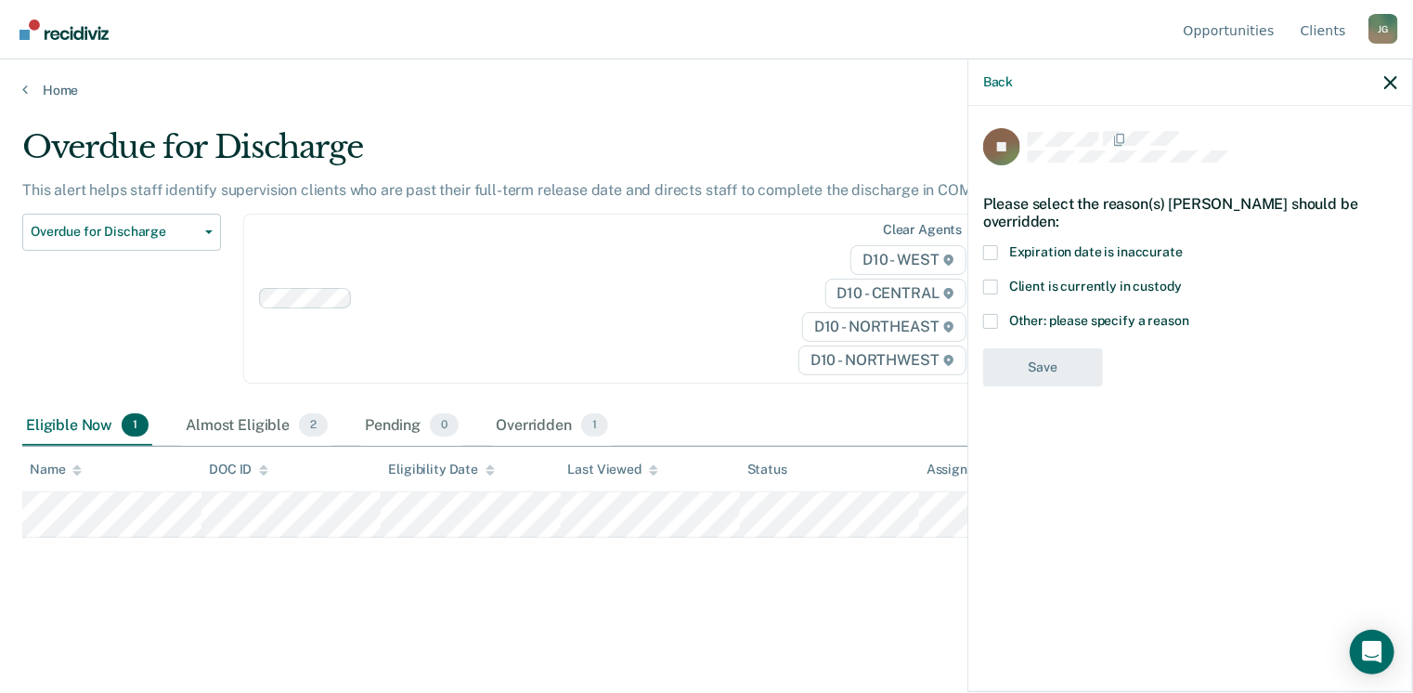
click at [1096, 280] on div "Client is currently in custody" at bounding box center [1190, 297] width 414 height 34
click at [998, 314] on span at bounding box center [990, 321] width 15 height 15
click at [1190, 314] on input "Other: please specify a reason" at bounding box center [1190, 314] width 0 height 0
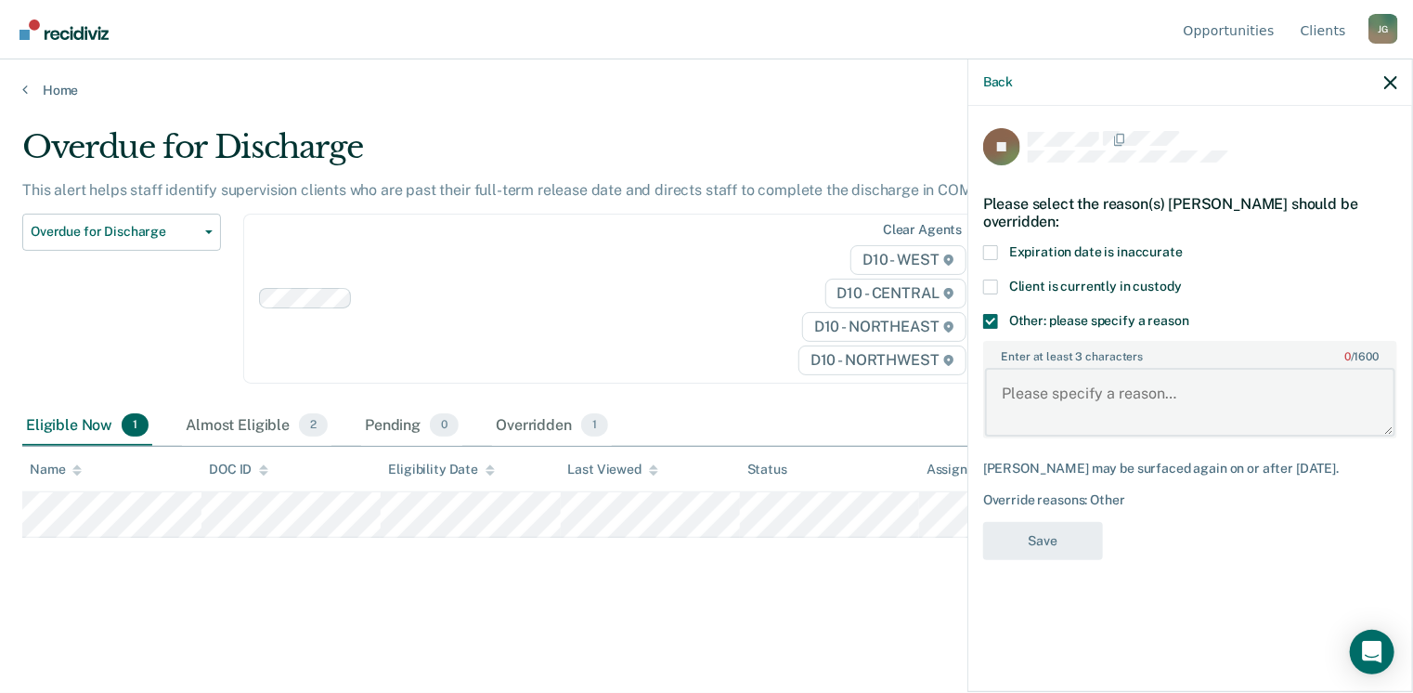
click at [1114, 368] on textarea "Enter at least 3 characters 0 / 1600" at bounding box center [1190, 402] width 410 height 69
type textarea "Closed and discharged."
click at [1103, 522] on button "Save" at bounding box center [1043, 541] width 120 height 38
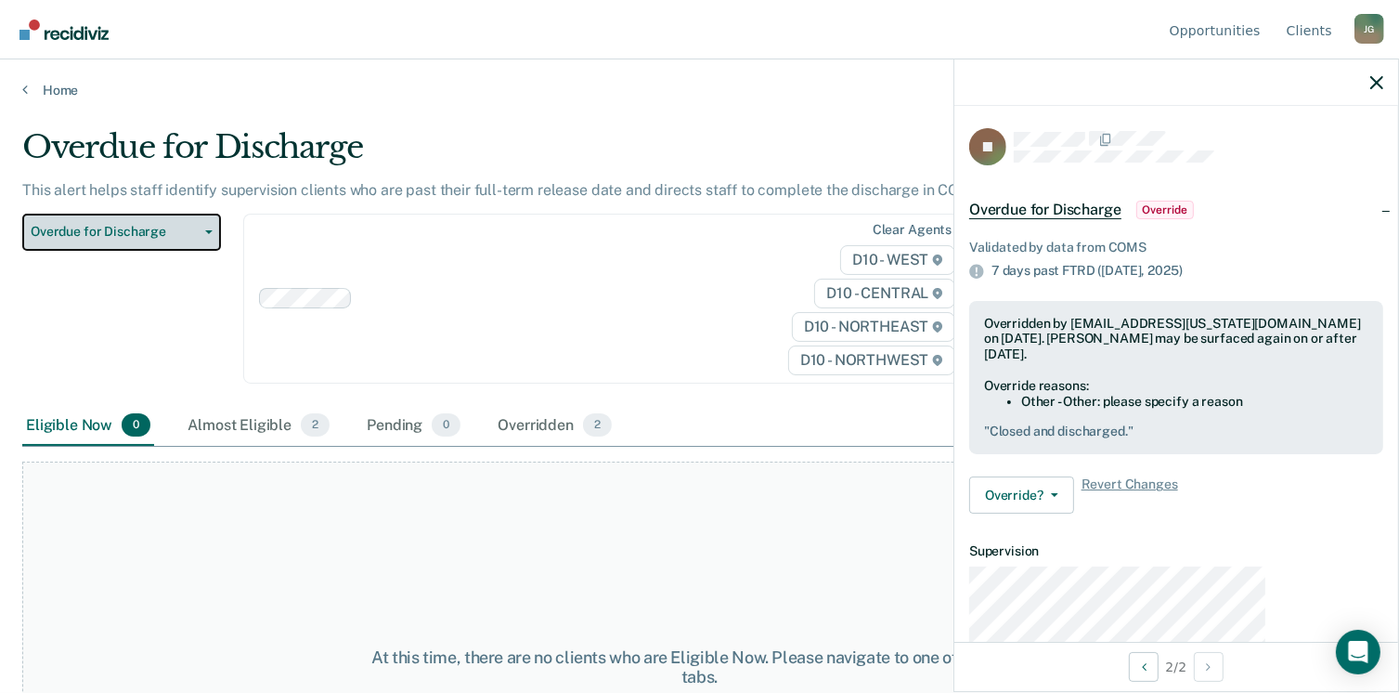
click at [191, 214] on button "Overdue for Discharge" at bounding box center [121, 232] width 199 height 37
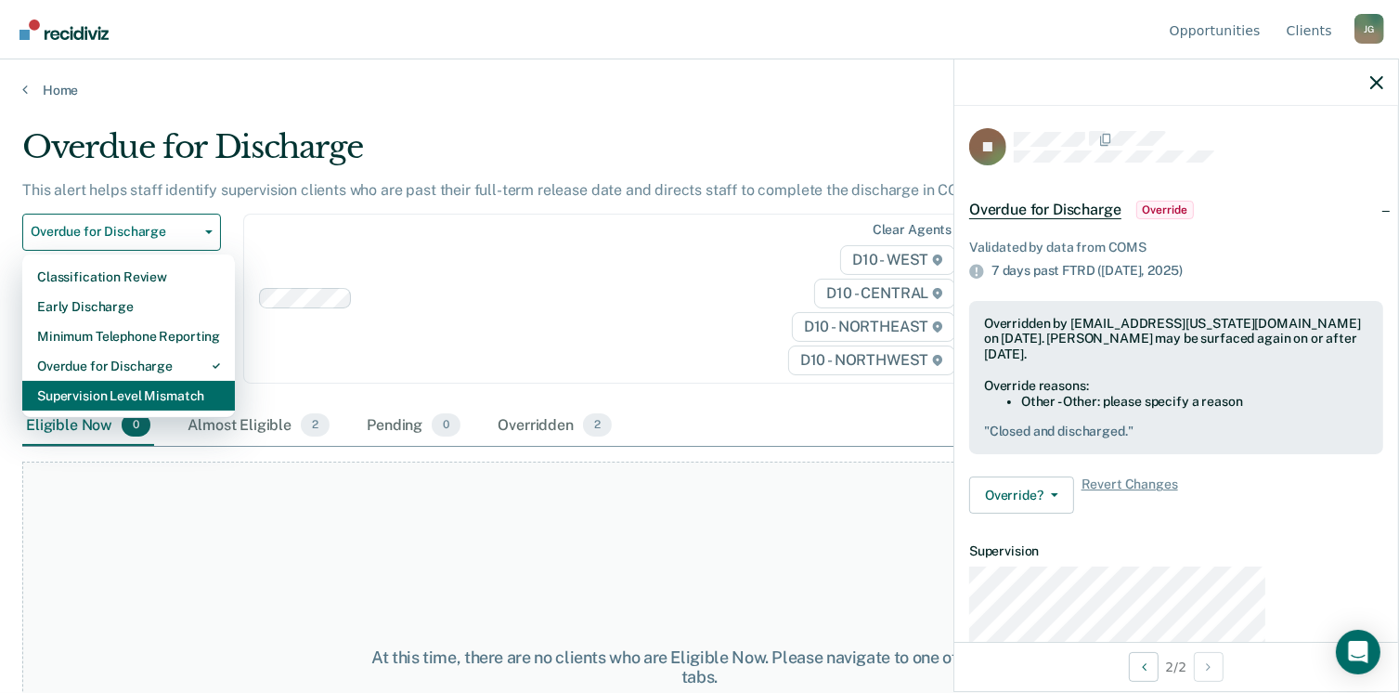
click at [103, 381] on div "Supervision Level Mismatch" at bounding box center [128, 396] width 183 height 30
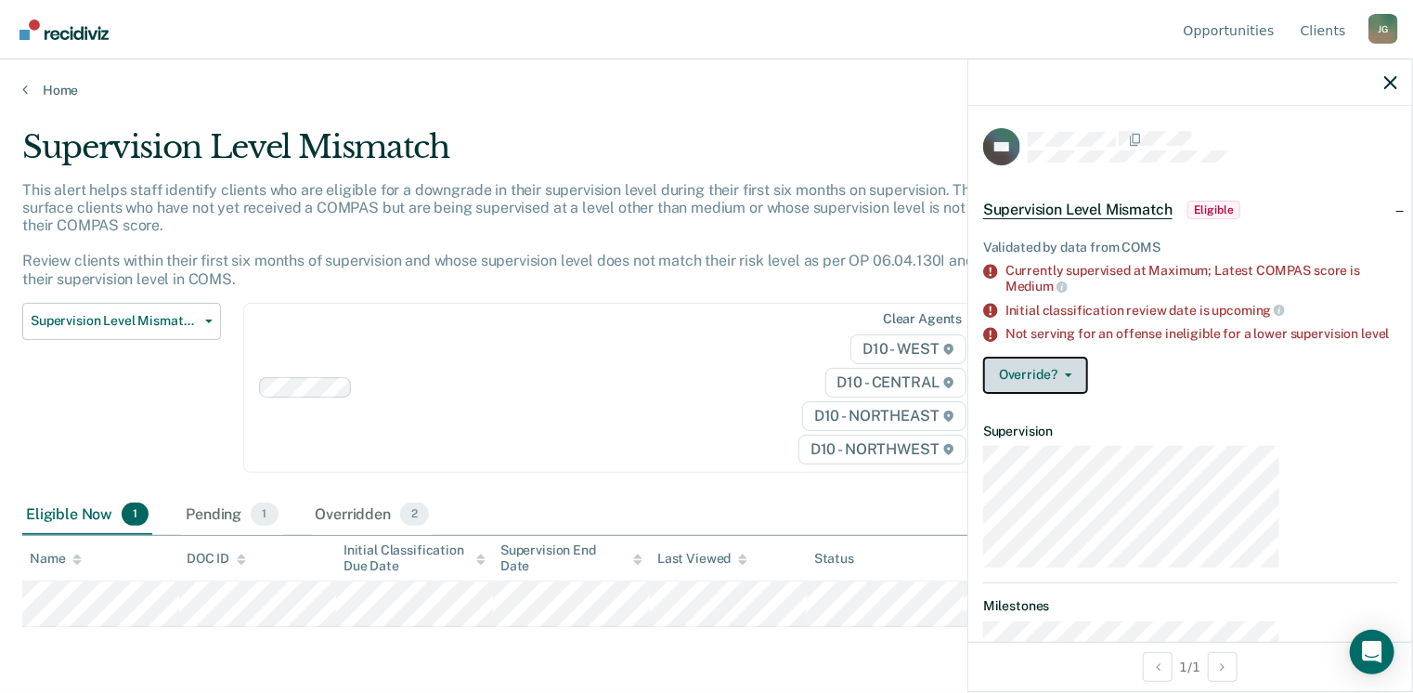
click at [1073, 373] on span "button" at bounding box center [1065, 375] width 15 height 4
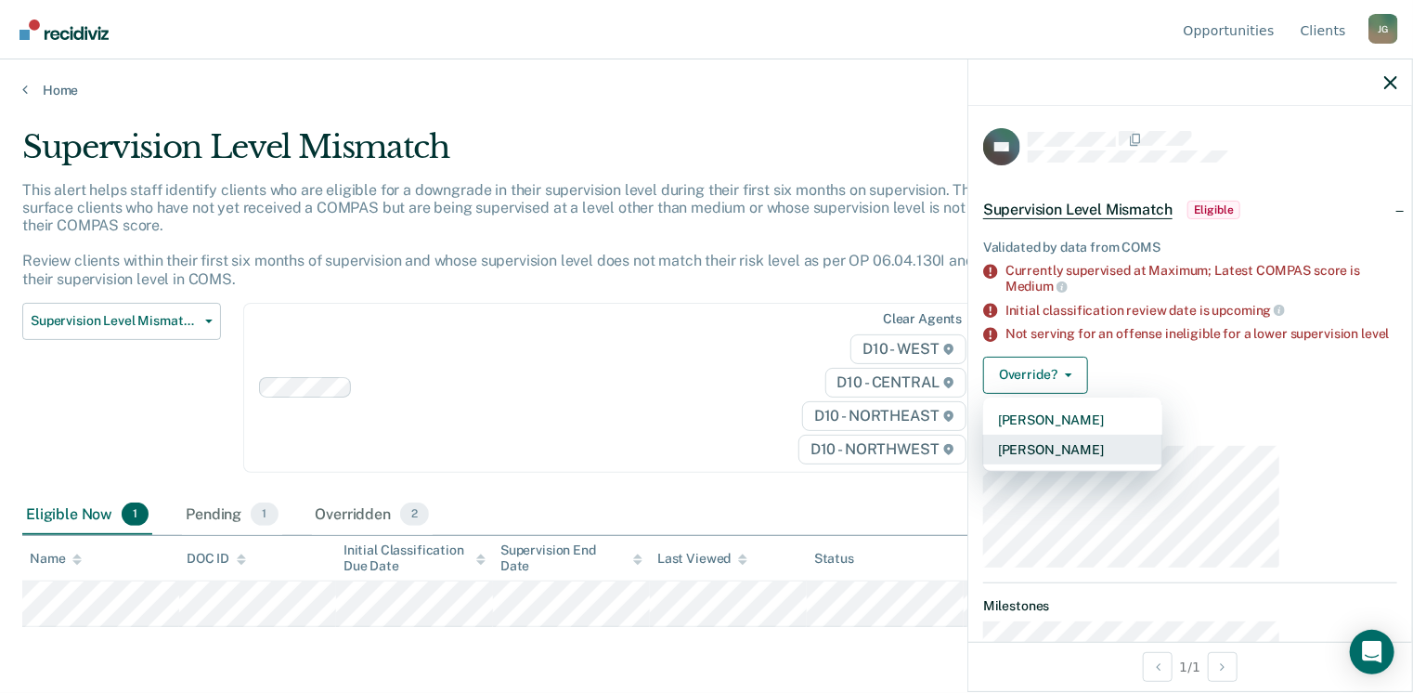
click at [1151, 435] on button "[PERSON_NAME]" at bounding box center [1072, 450] width 179 height 30
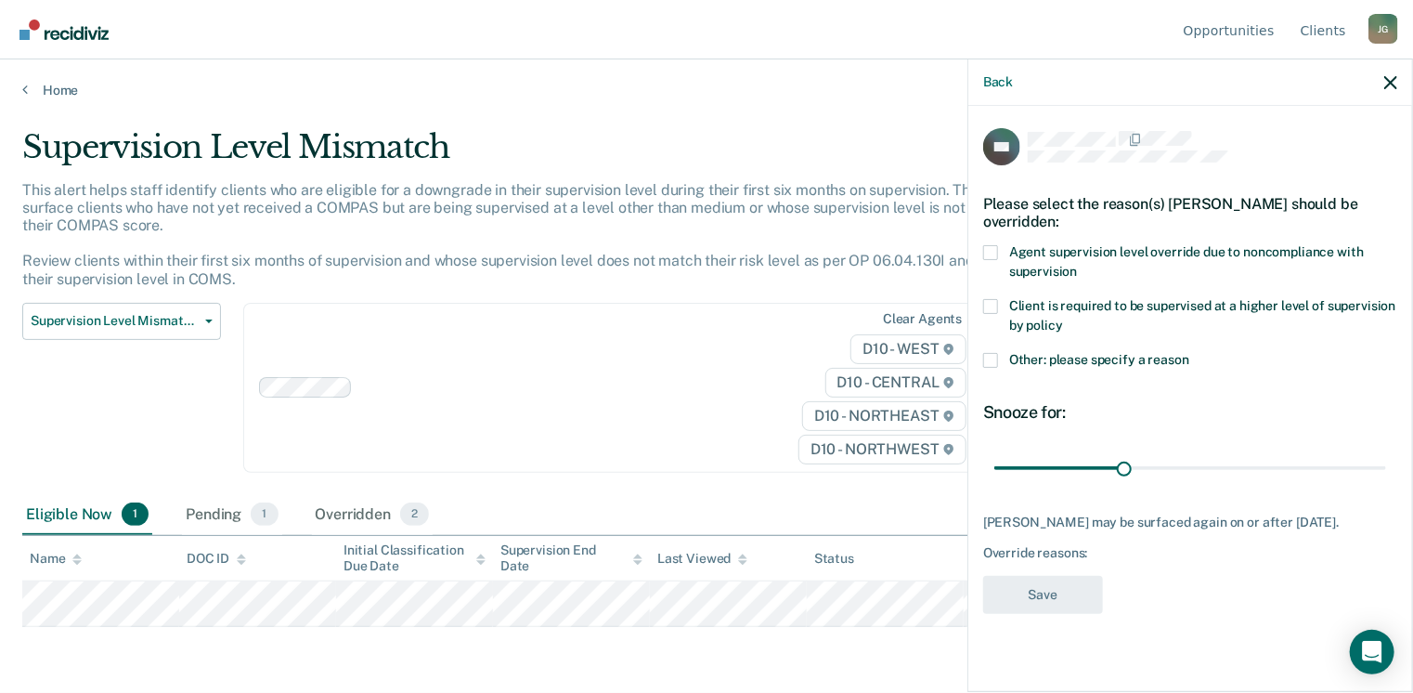
click at [1106, 353] on label "Other: please specify a reason" at bounding box center [1190, 363] width 414 height 20
click at [1190, 353] on input "Other: please specify a reason" at bounding box center [1190, 353] width 0 height 0
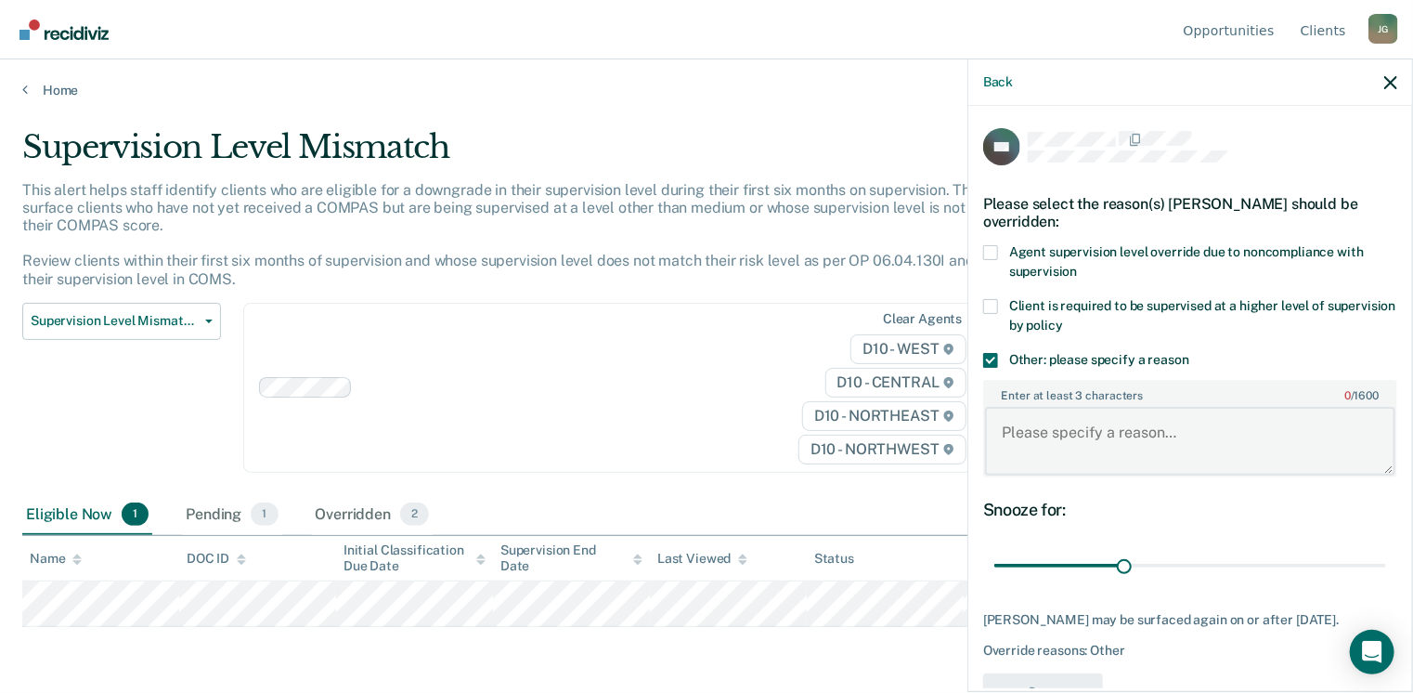
click at [1128, 407] on textarea "Enter at least 3 characters 0 / 1600" at bounding box center [1190, 441] width 410 height 69
type textarea "In custody"
click at [1103, 673] on button "Save" at bounding box center [1043, 692] width 120 height 38
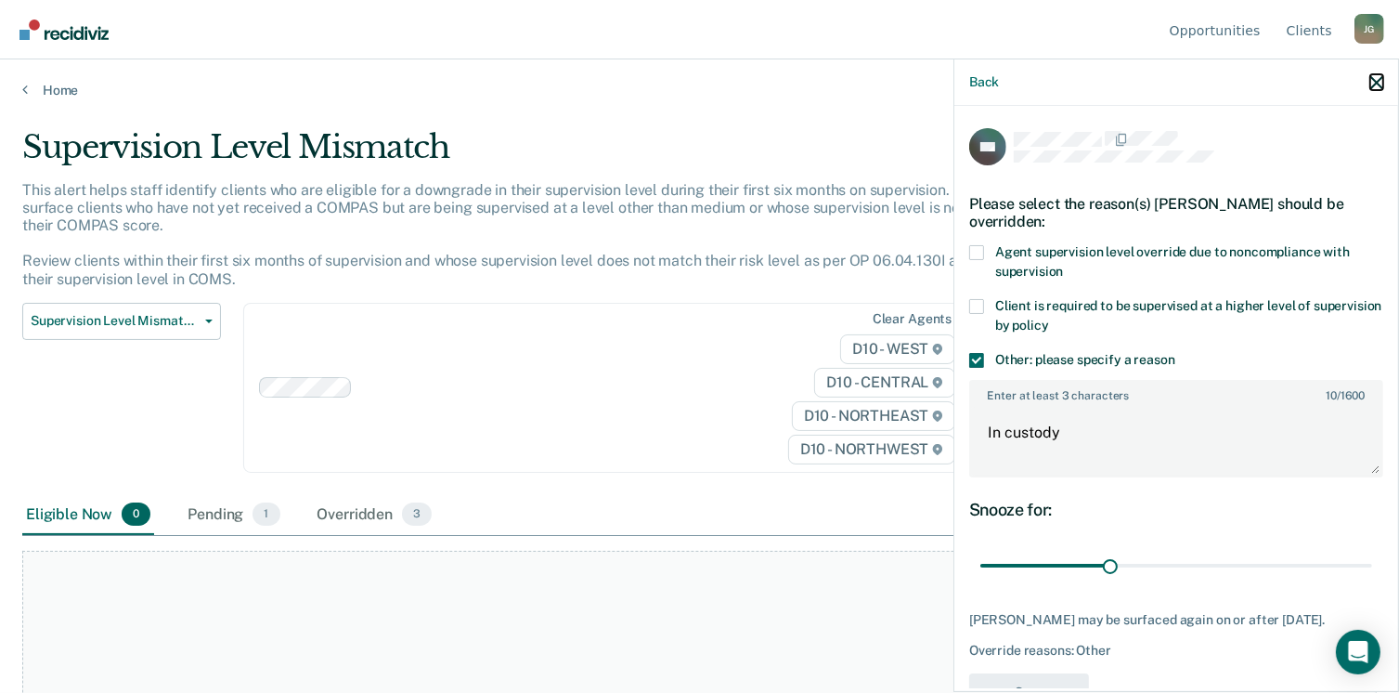
click at [1379, 76] on icon "button" at bounding box center [1377, 82] width 13 height 13
